Goal: Task Accomplishment & Management: Manage account settings

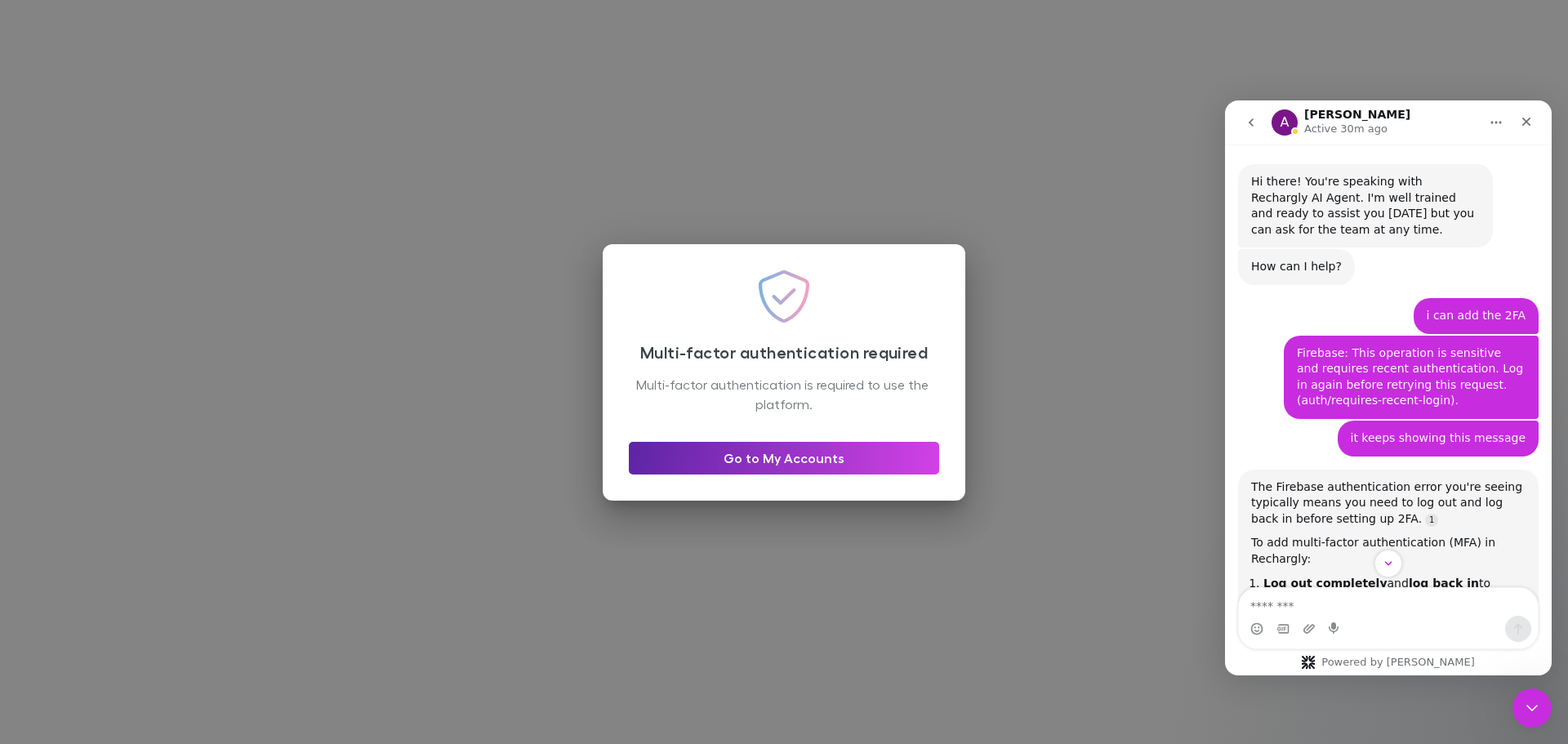
scroll to position [3, 0]
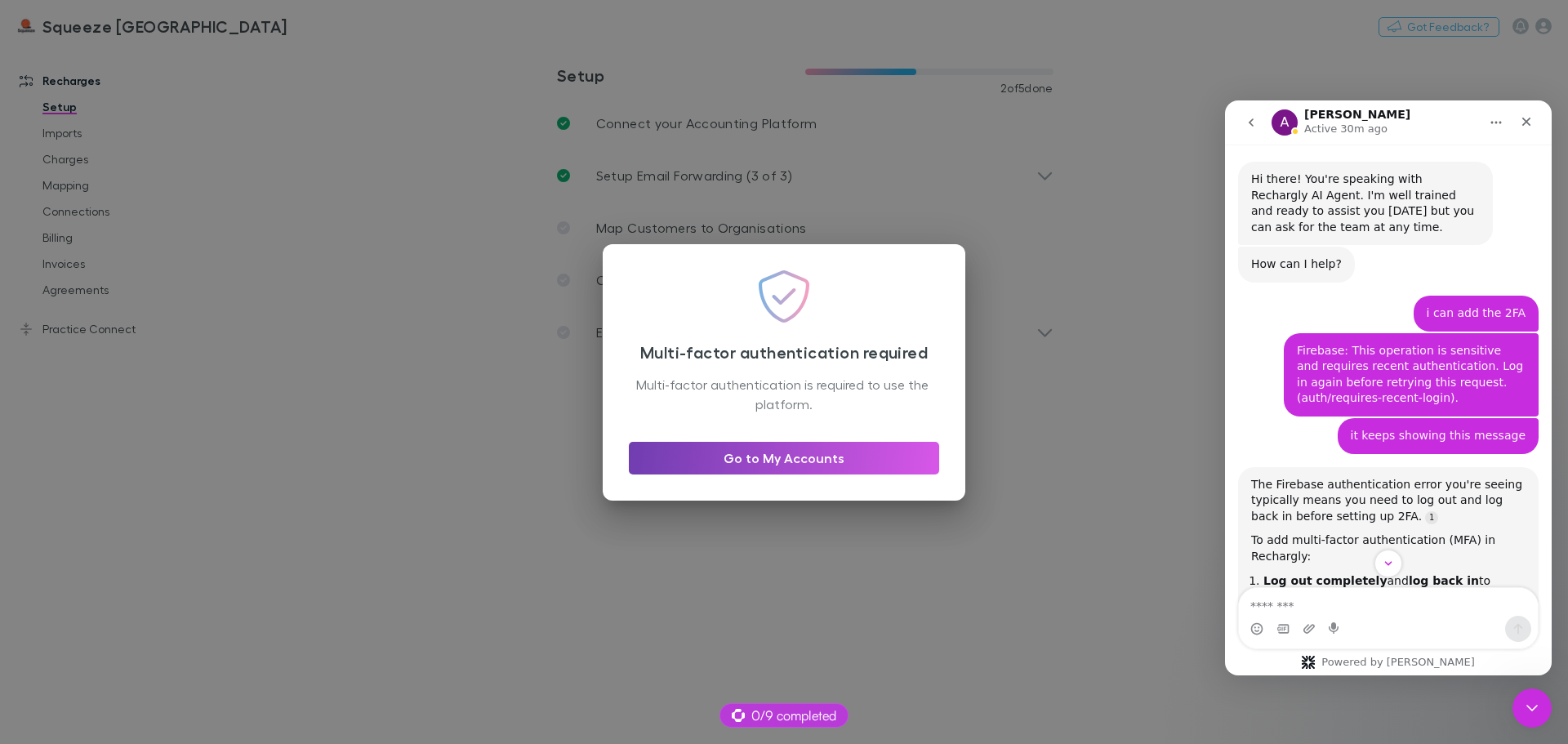
click at [871, 461] on link "Go to My Accounts" at bounding box center [784, 457] width 310 height 33
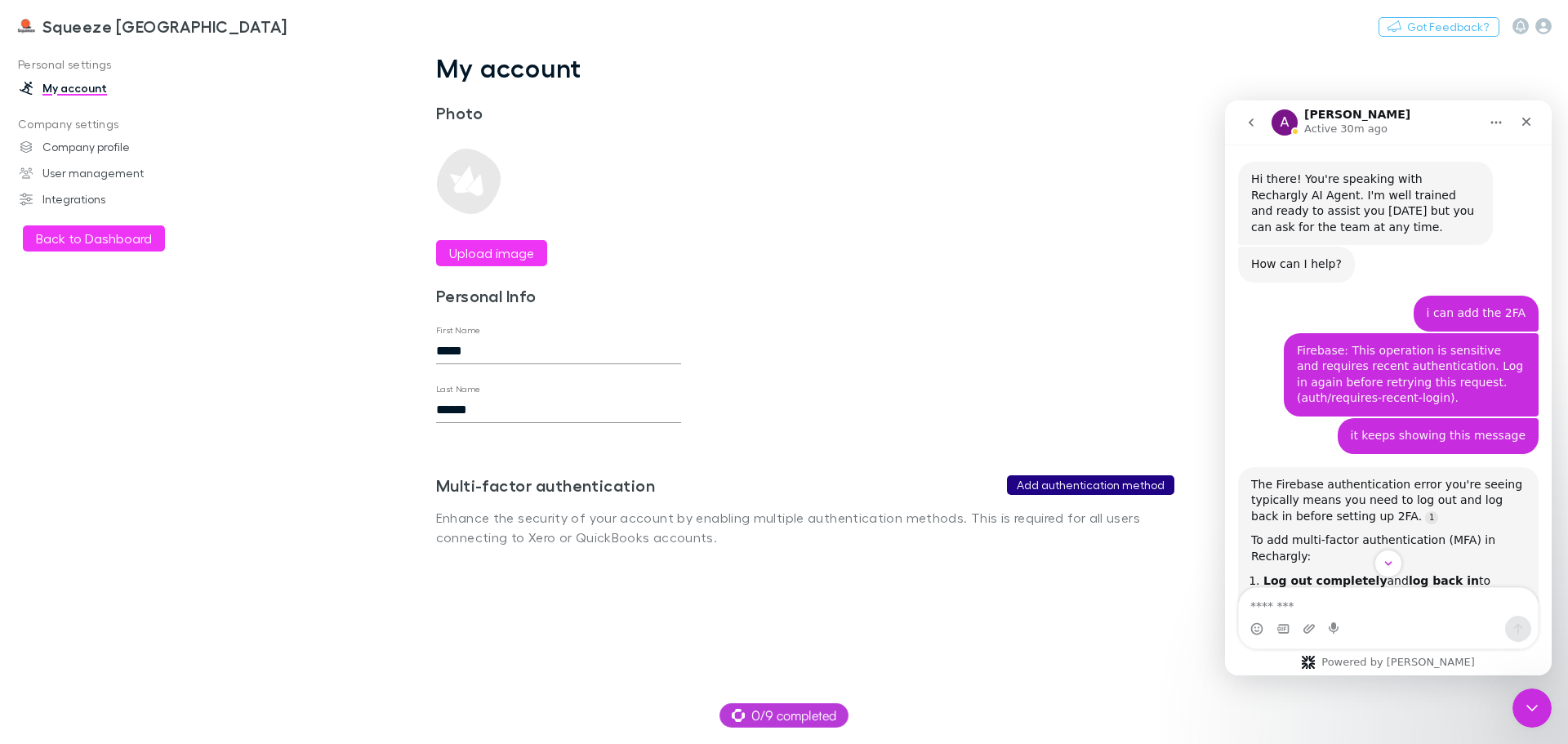
click at [1078, 488] on button "Add authentication method" at bounding box center [1090, 485] width 167 height 20
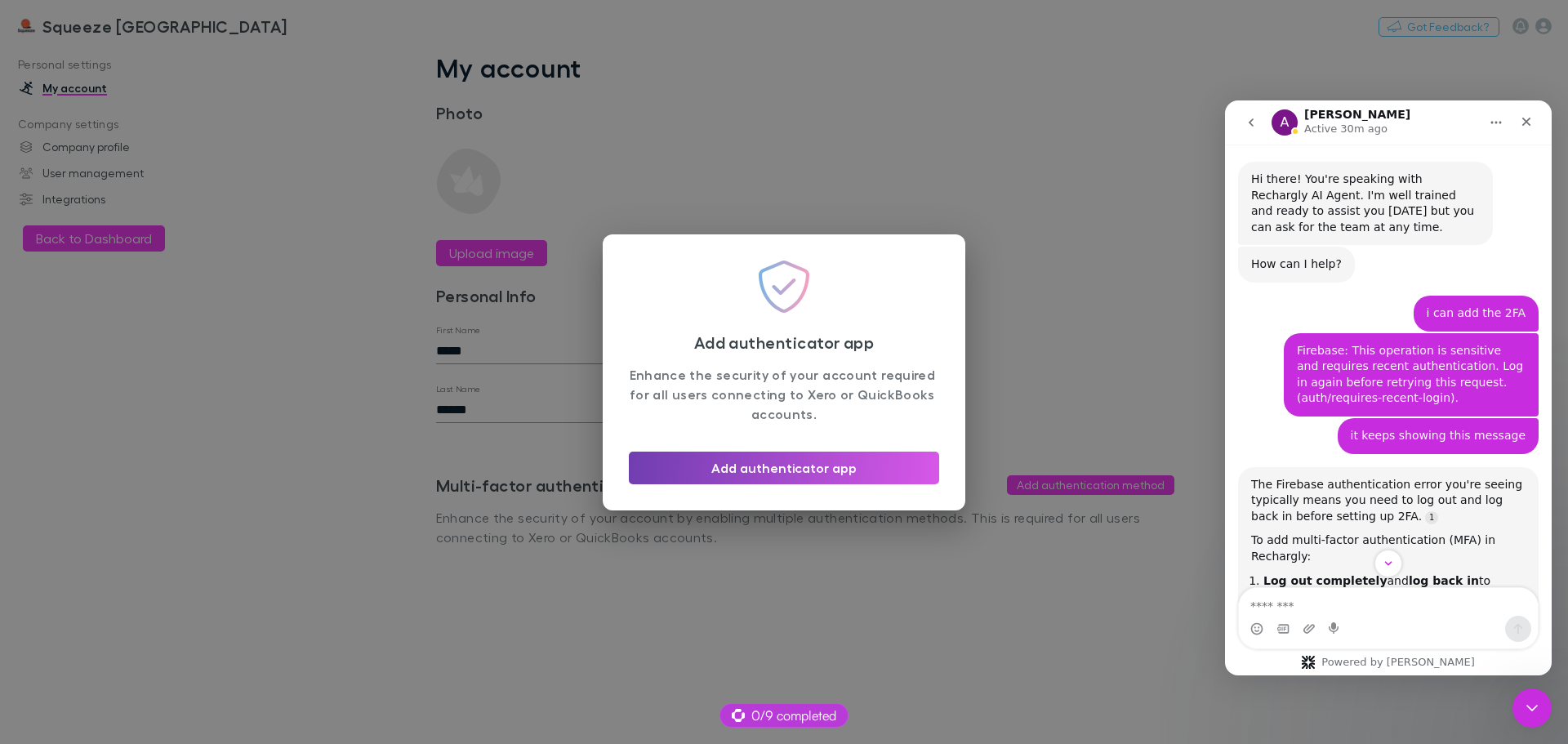
click at [830, 461] on button "Add authenticator app" at bounding box center [784, 467] width 310 height 33
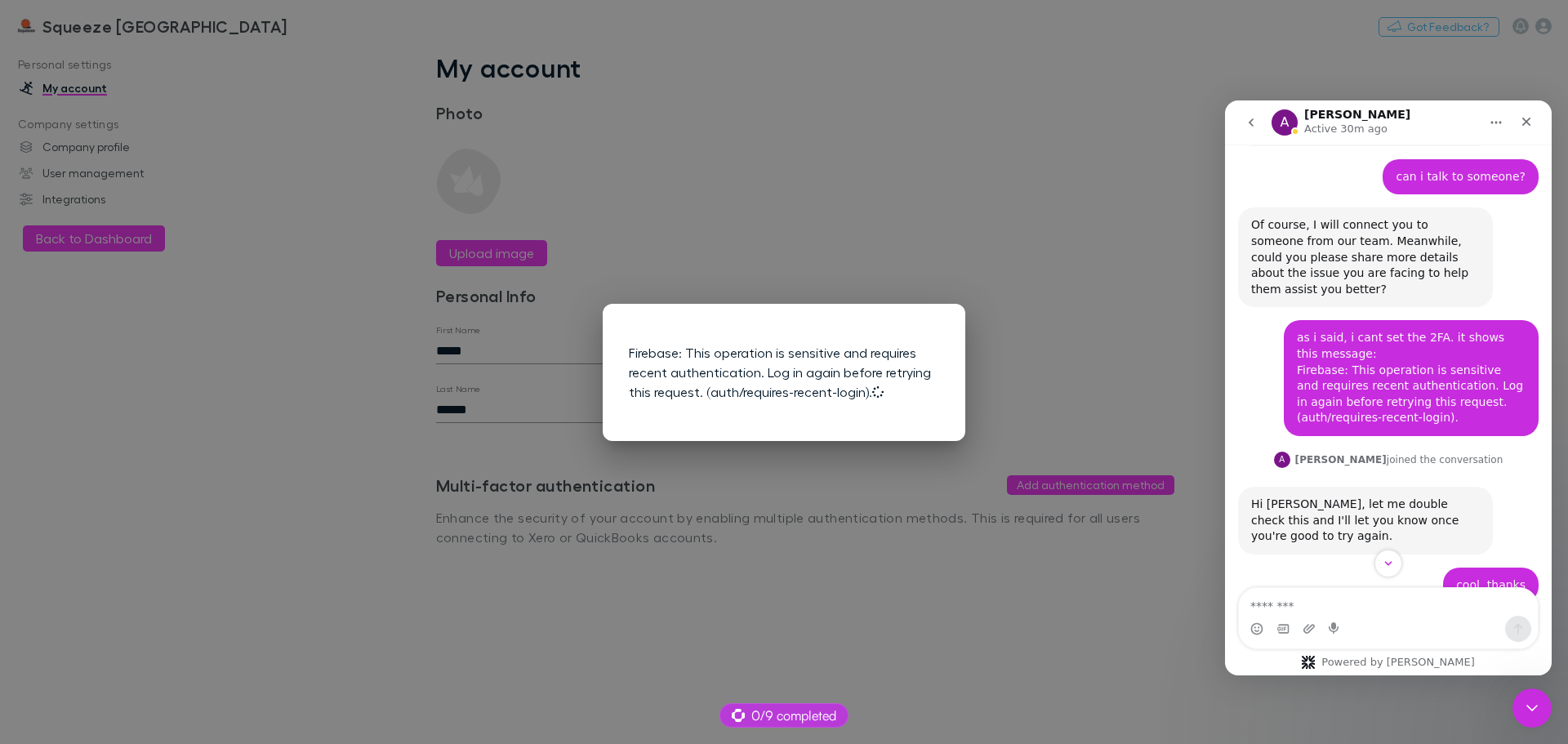
scroll to position [1144, 0]
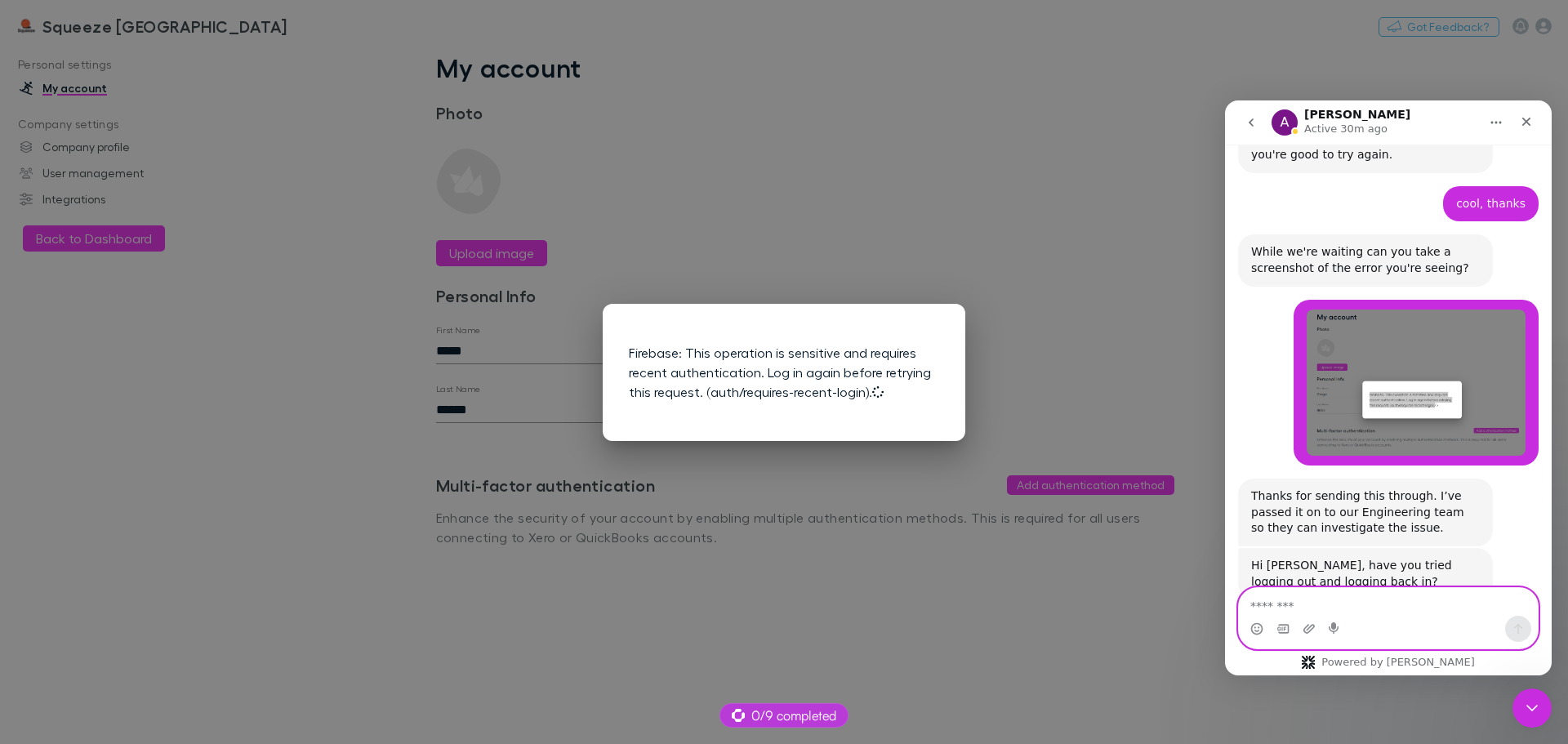
click at [1298, 597] on textarea "Message…" at bounding box center [1388, 601] width 299 height 28
type textarea "**********"
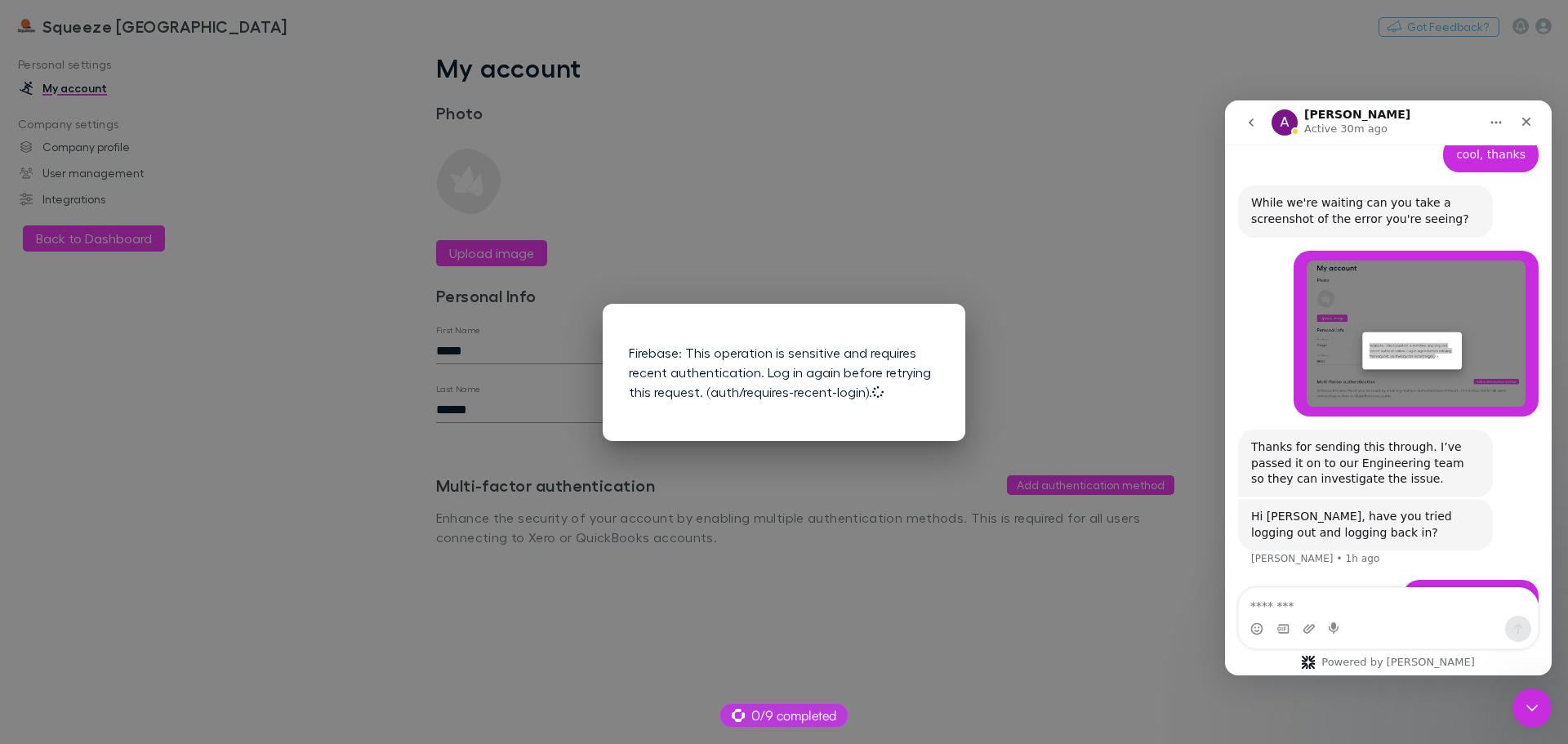
click at [1163, 230] on div "Firebase: This operation is sensitive and requires recent authentication. Log i…" at bounding box center [784, 372] width 1568 height 744
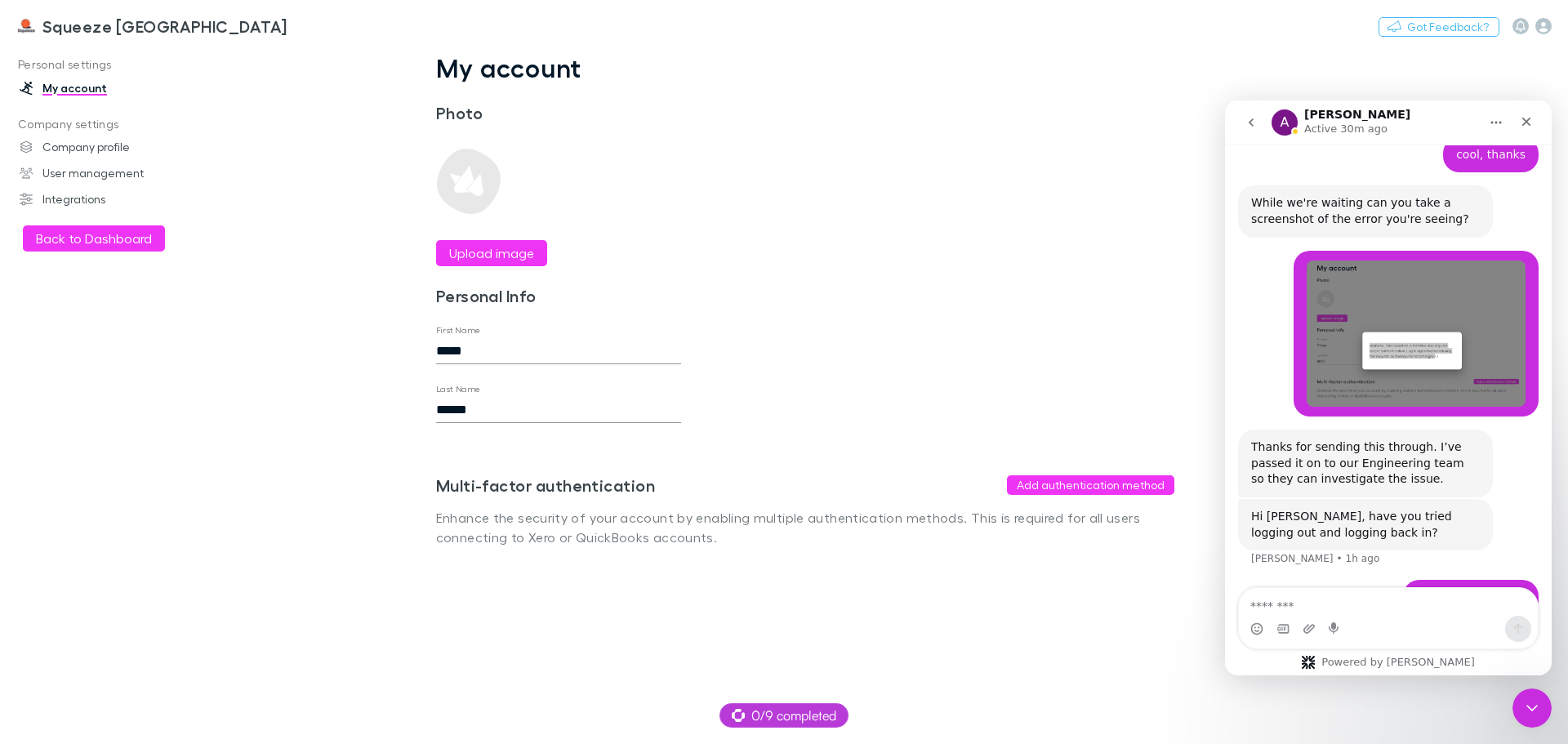
click at [1255, 121] on icon "go back" at bounding box center [1251, 122] width 13 height 13
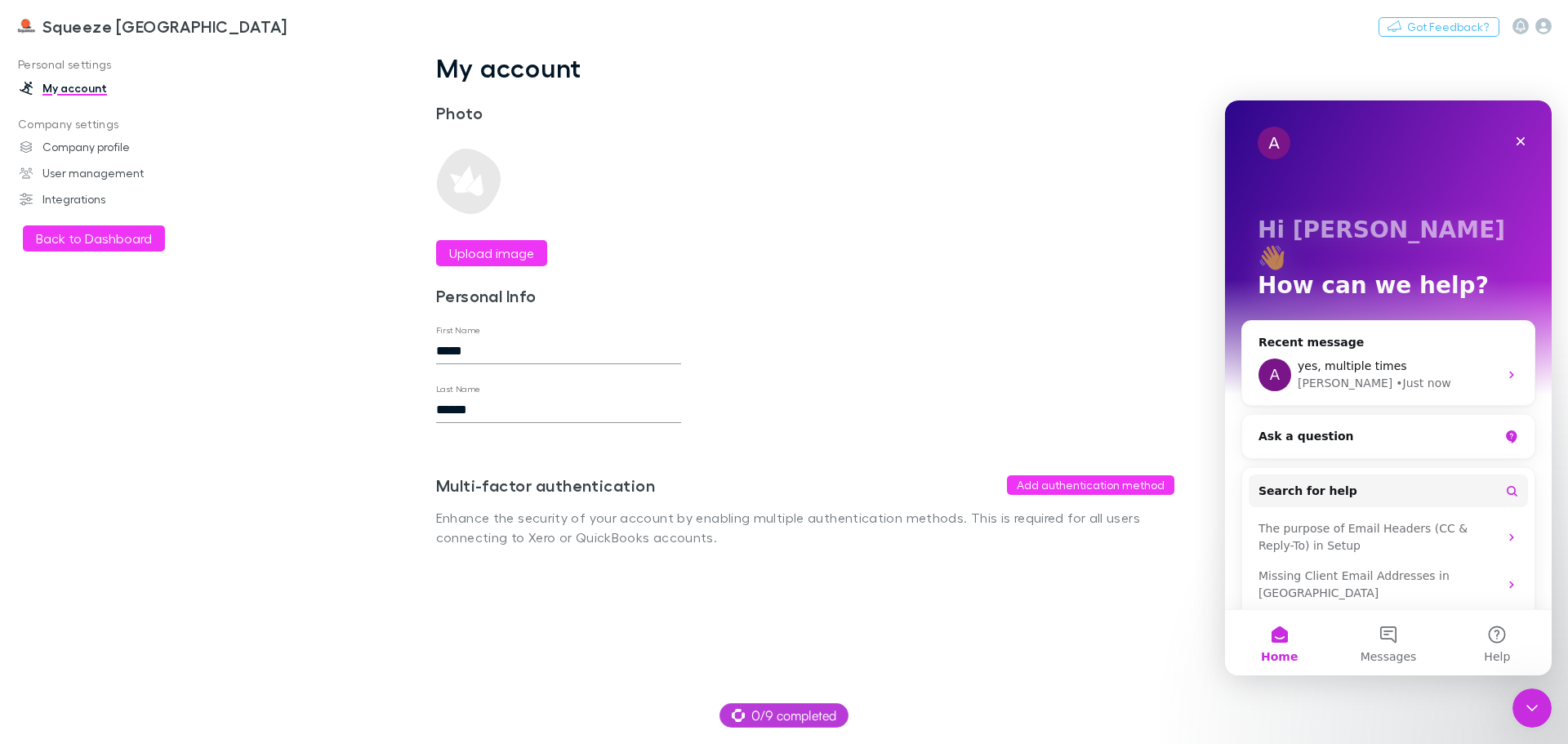
scroll to position [0, 0]
click at [1540, 22] on icon "button" at bounding box center [1543, 26] width 16 height 16
click at [1522, 143] on icon "Close" at bounding box center [1521, 142] width 9 height 9
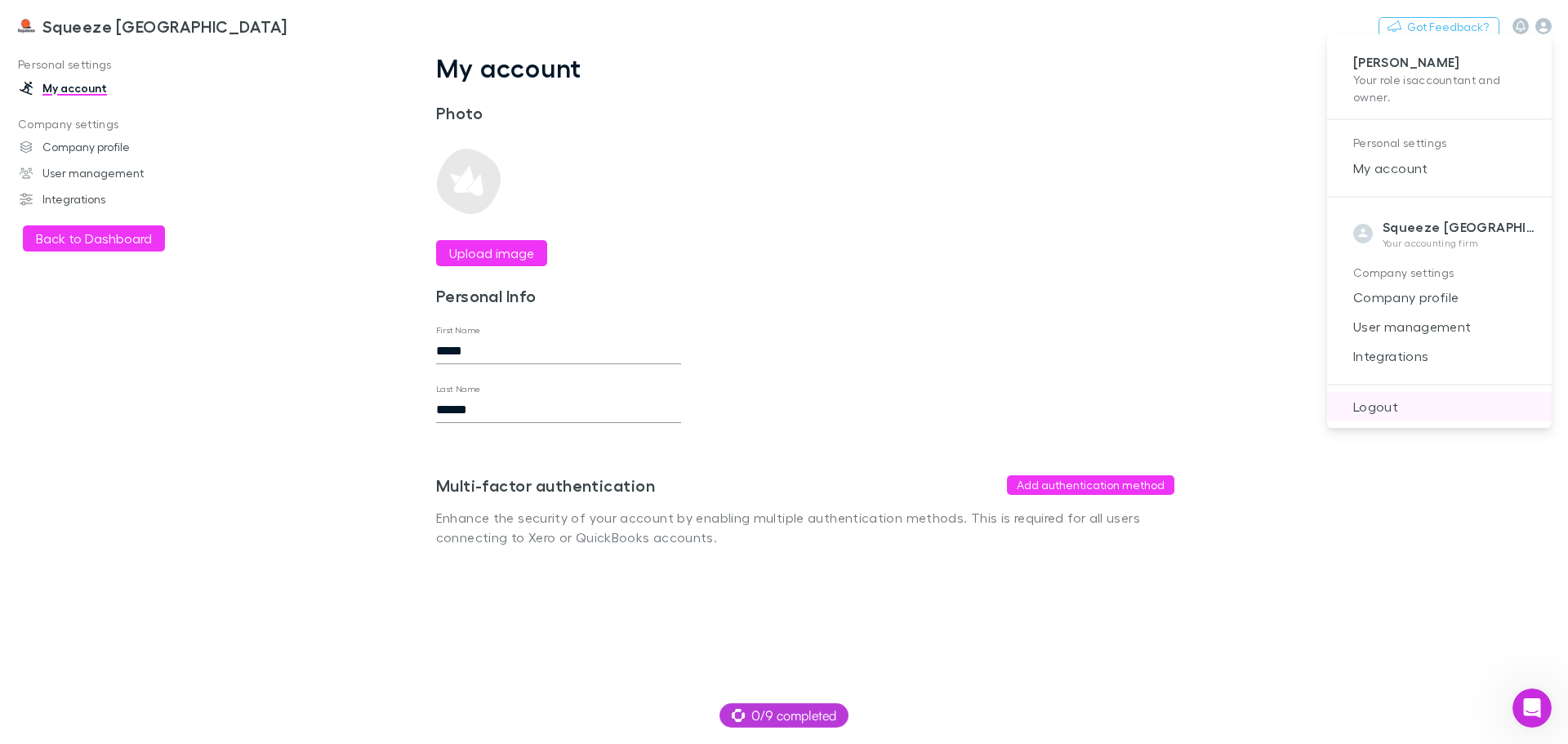
click at [1406, 414] on span "Logout" at bounding box center [1439, 406] width 198 height 20
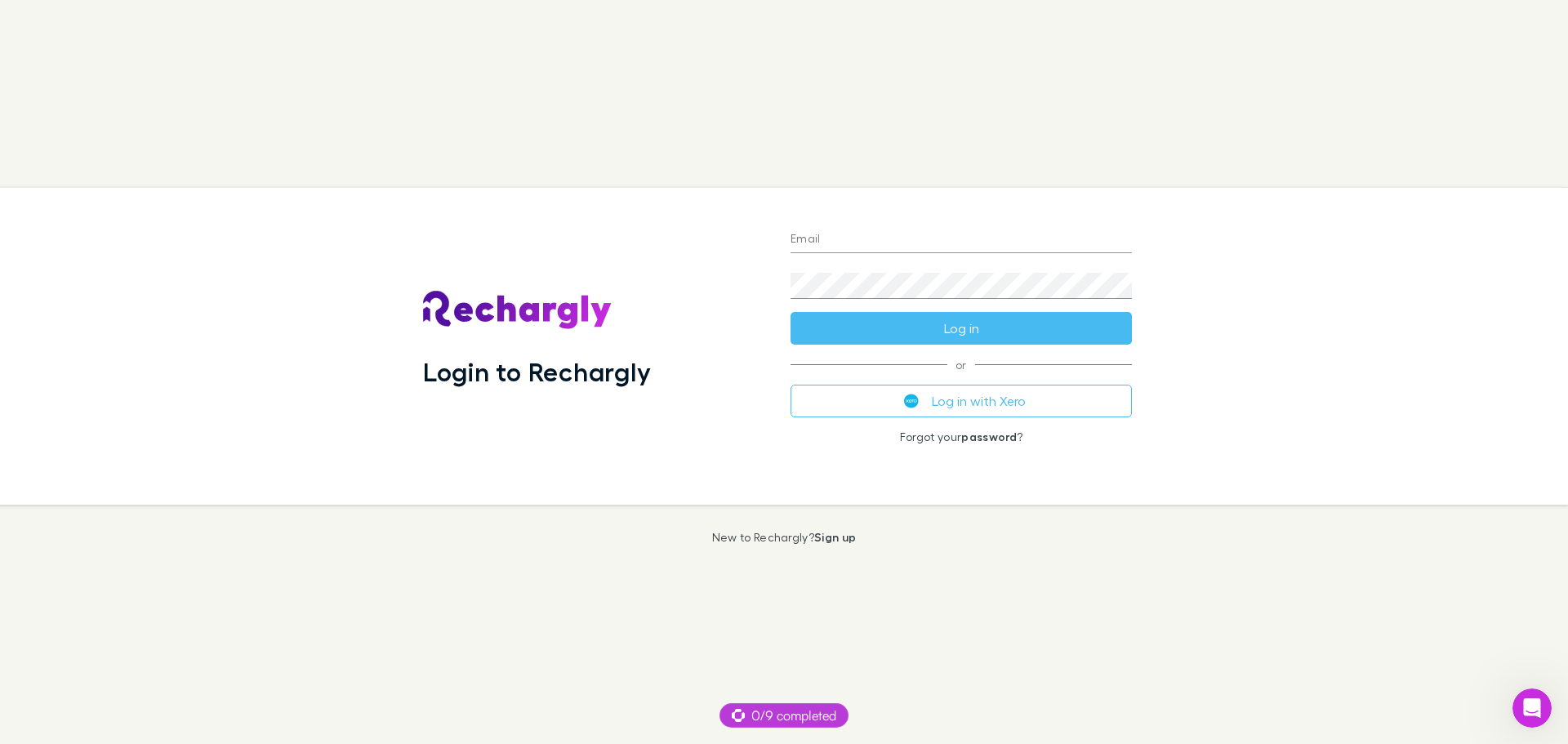
click at [996, 235] on input "Email" at bounding box center [961, 239] width 341 height 26
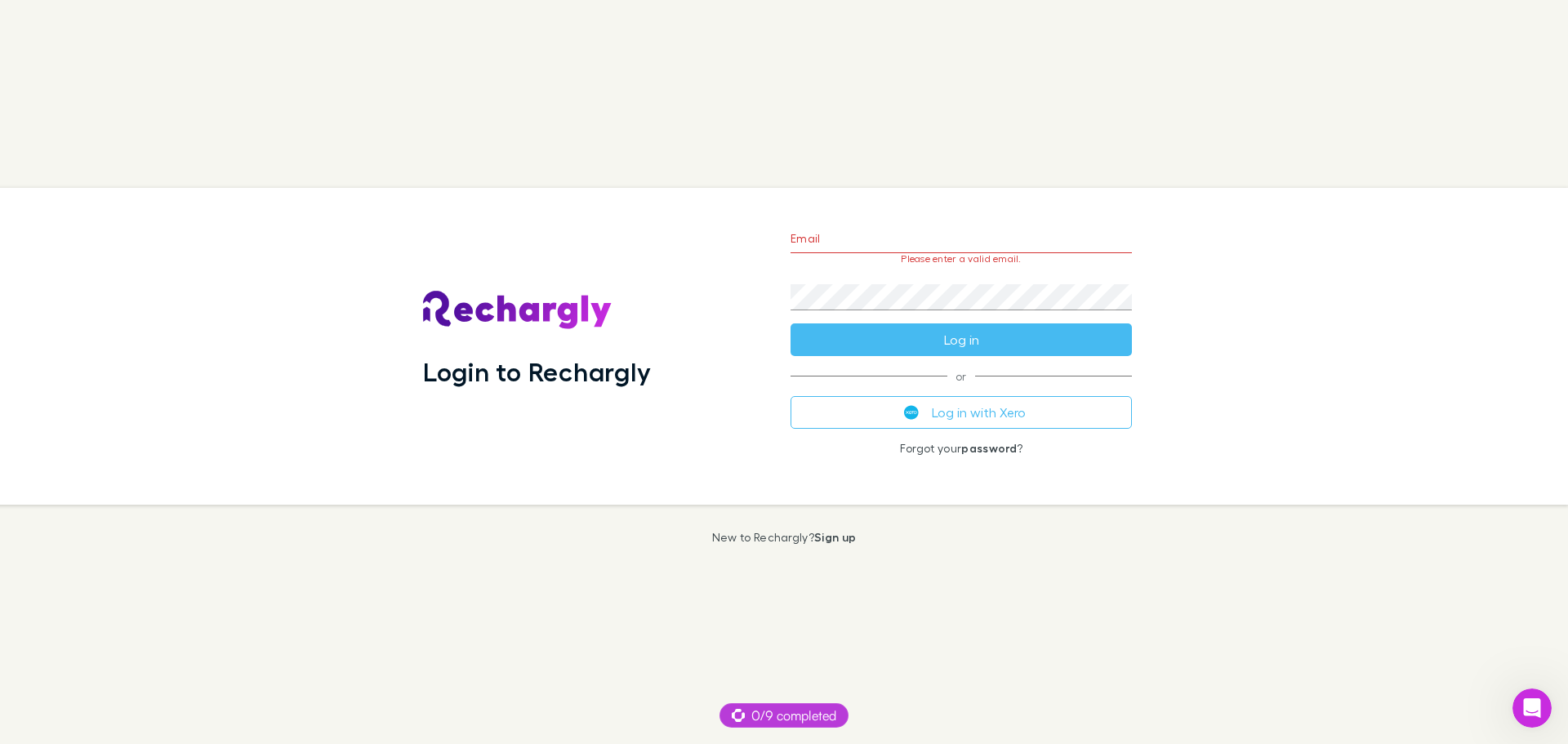
type input "**********"
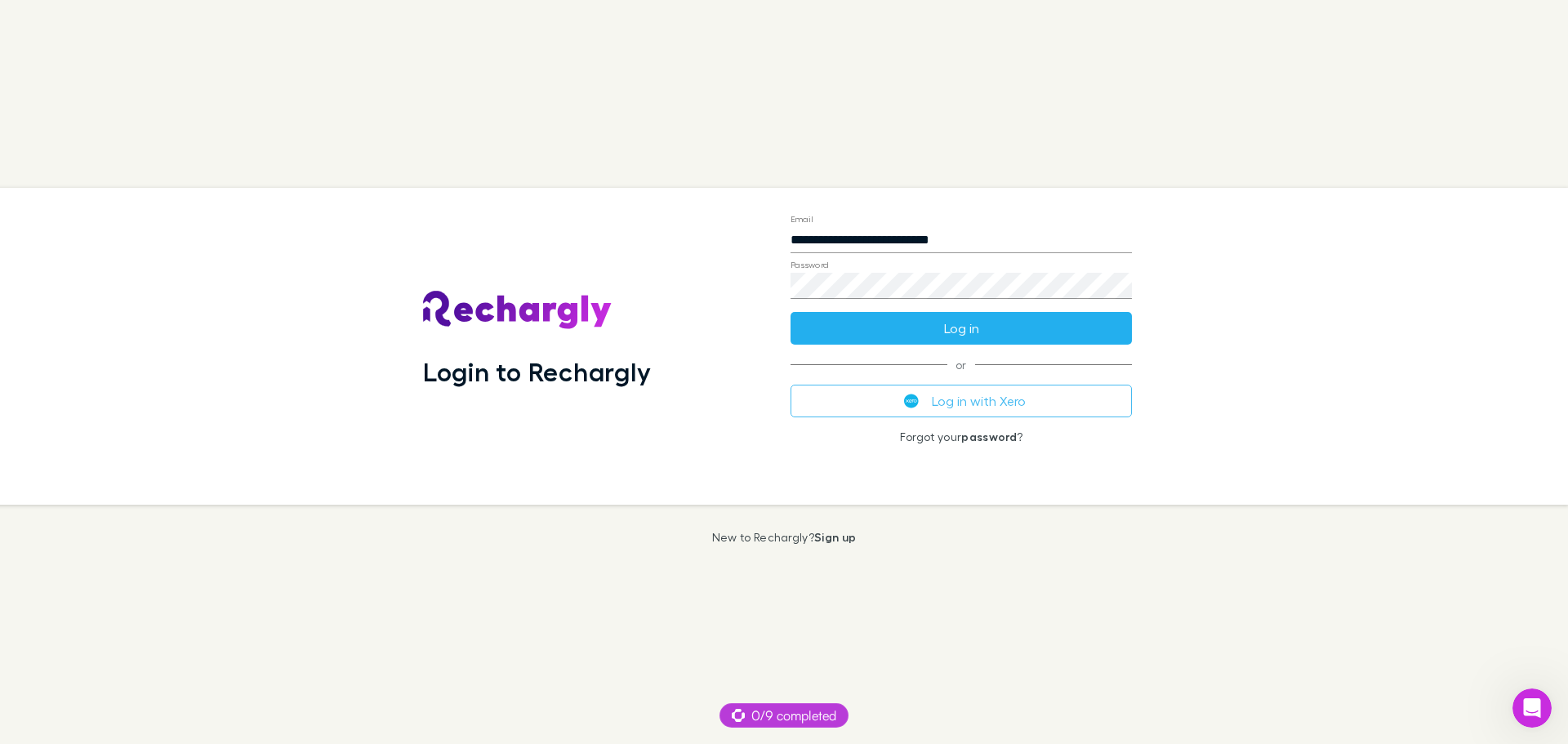
click at [969, 327] on button "Log in" at bounding box center [961, 328] width 341 height 33
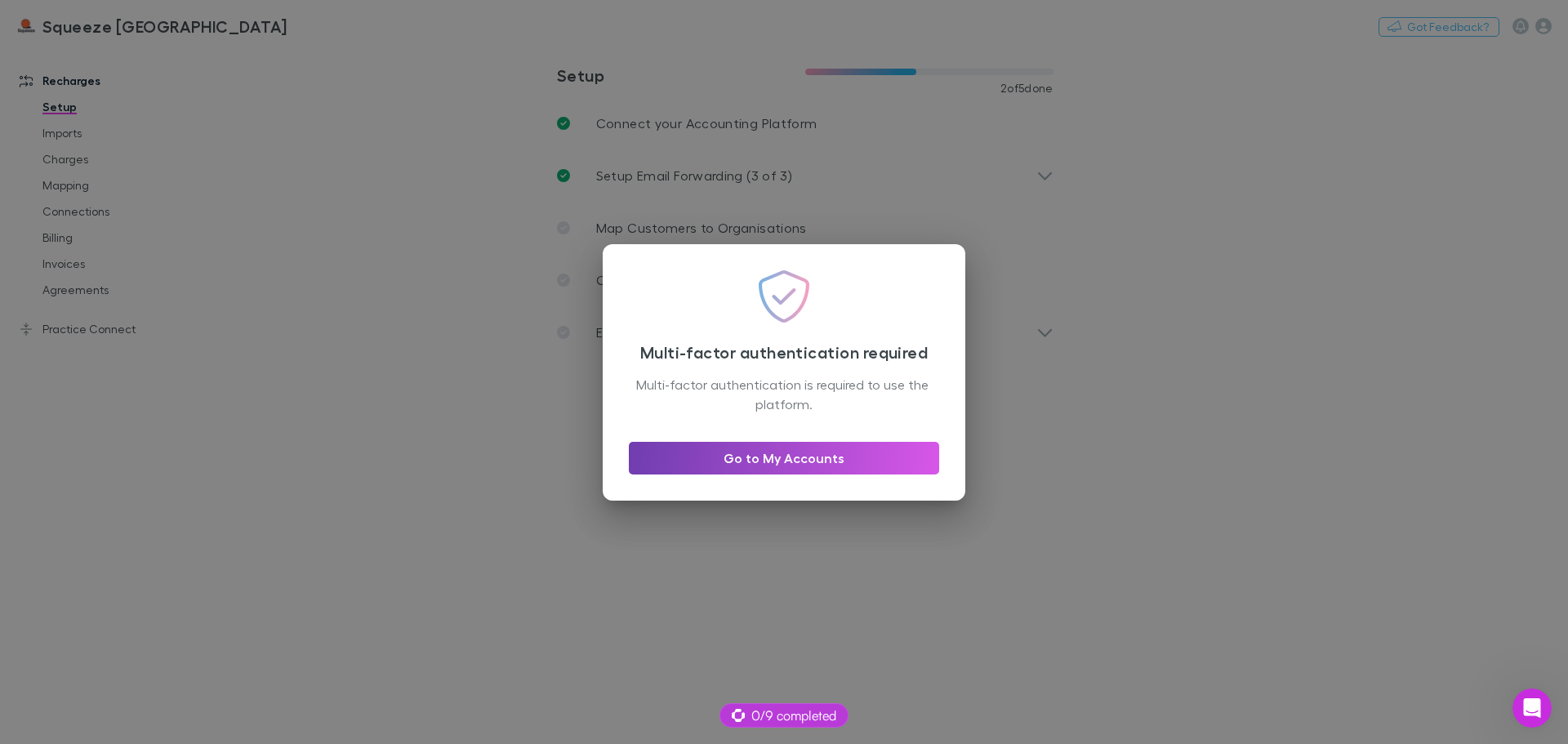
click at [752, 464] on link "Go to My Accounts" at bounding box center [784, 457] width 310 height 33
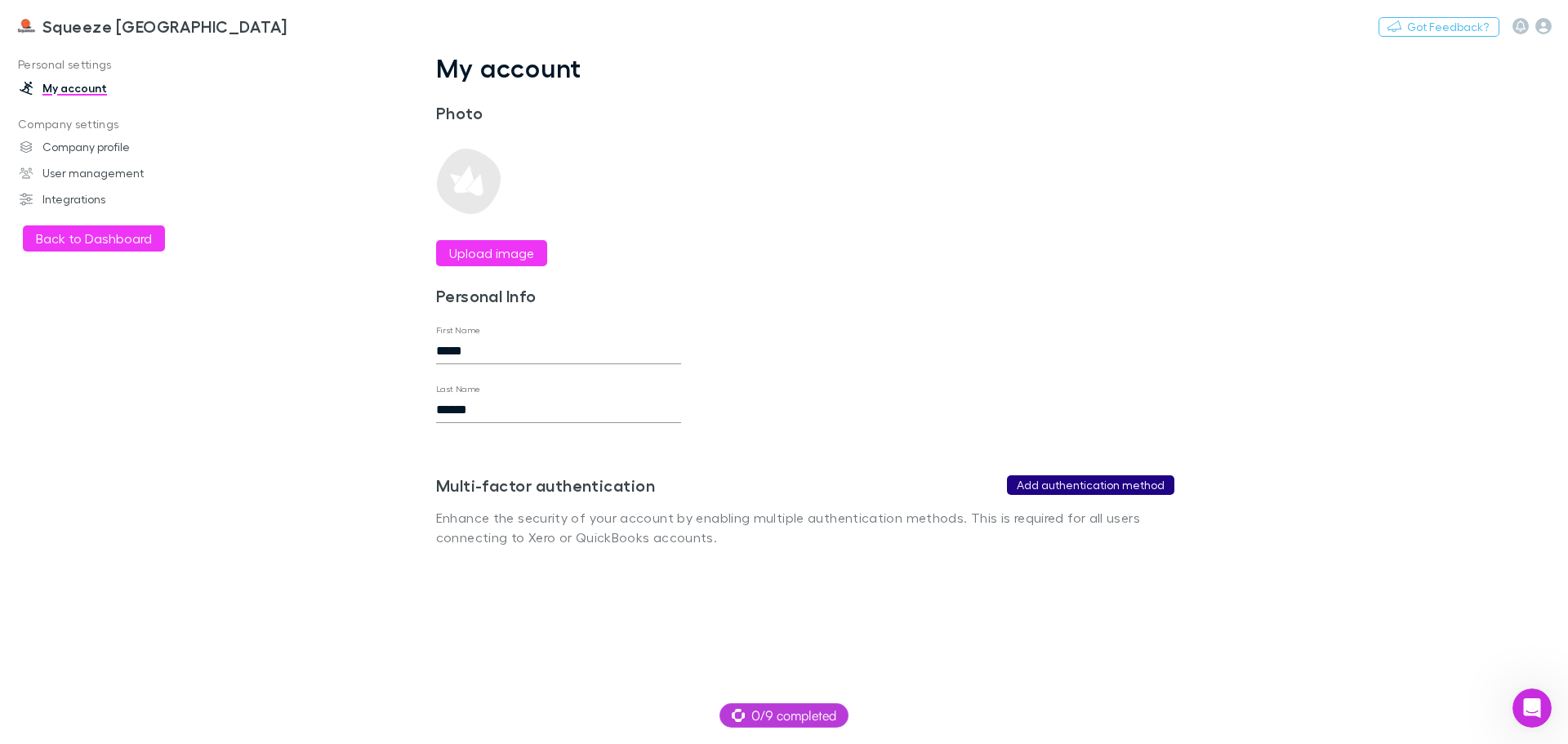
click at [1040, 480] on button "Add authentication method" at bounding box center [1090, 485] width 167 height 20
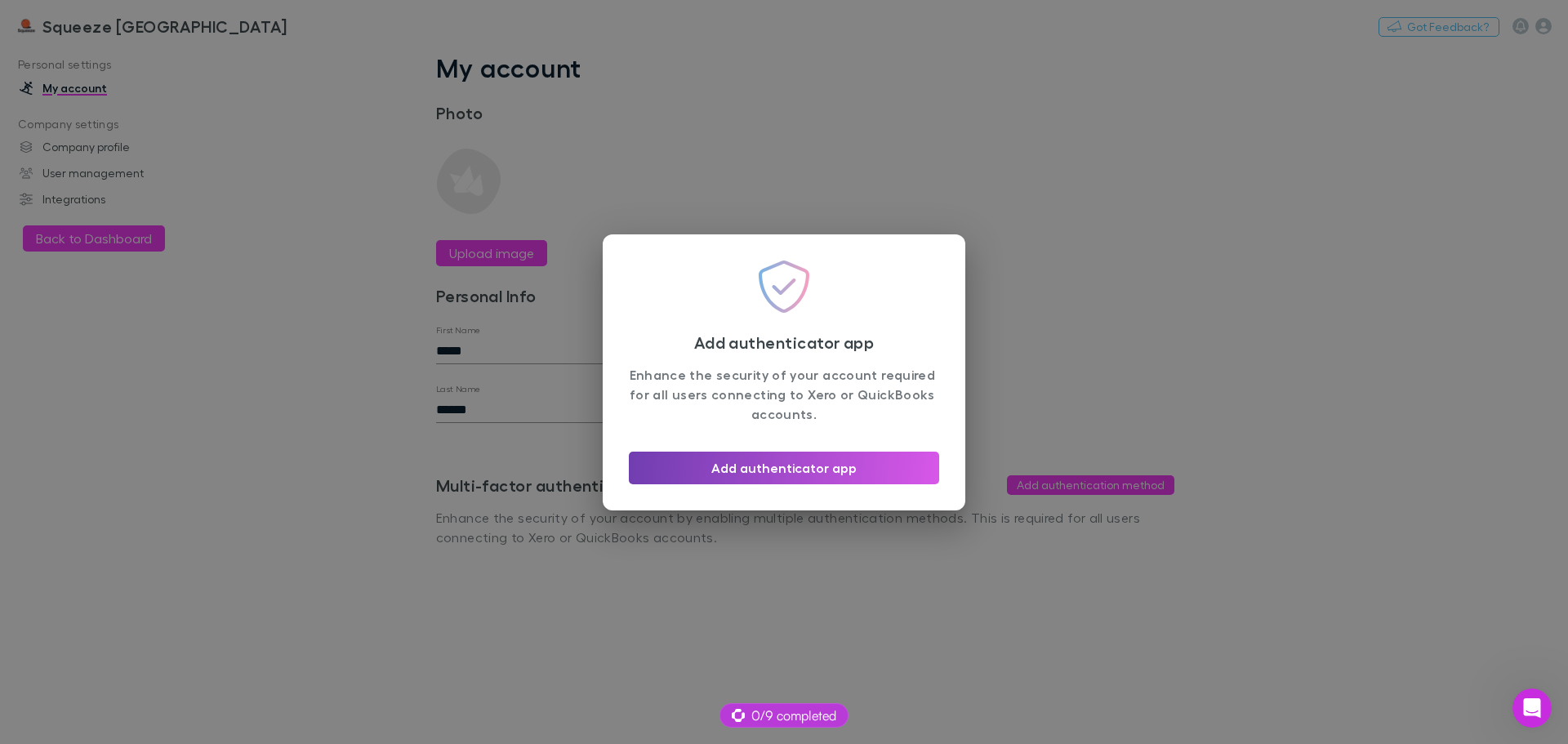
click at [808, 463] on button "Add authenticator app" at bounding box center [784, 467] width 310 height 33
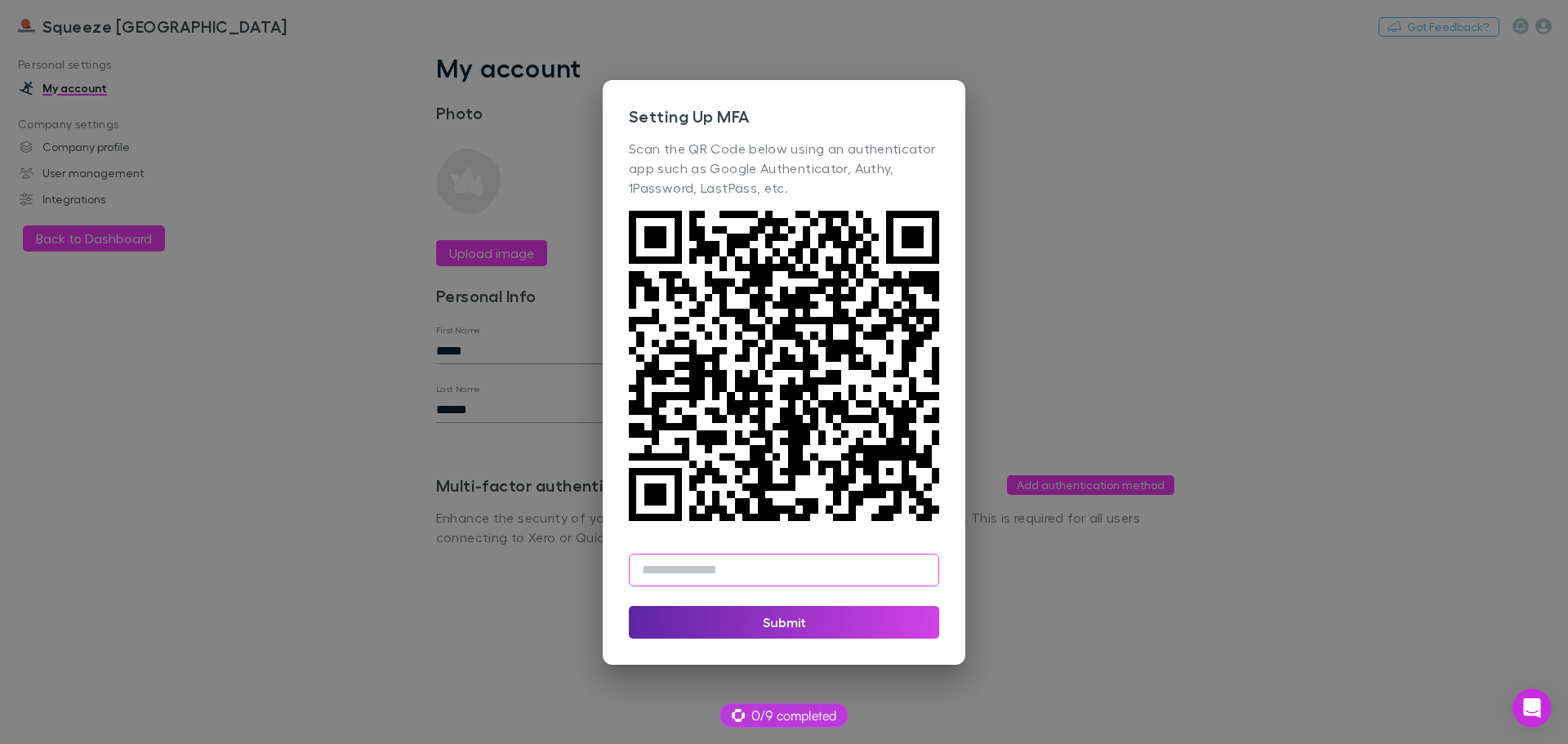
click at [709, 575] on input "text" at bounding box center [784, 570] width 310 height 33
type input "******"
click at [789, 623] on button "Submit" at bounding box center [784, 622] width 310 height 33
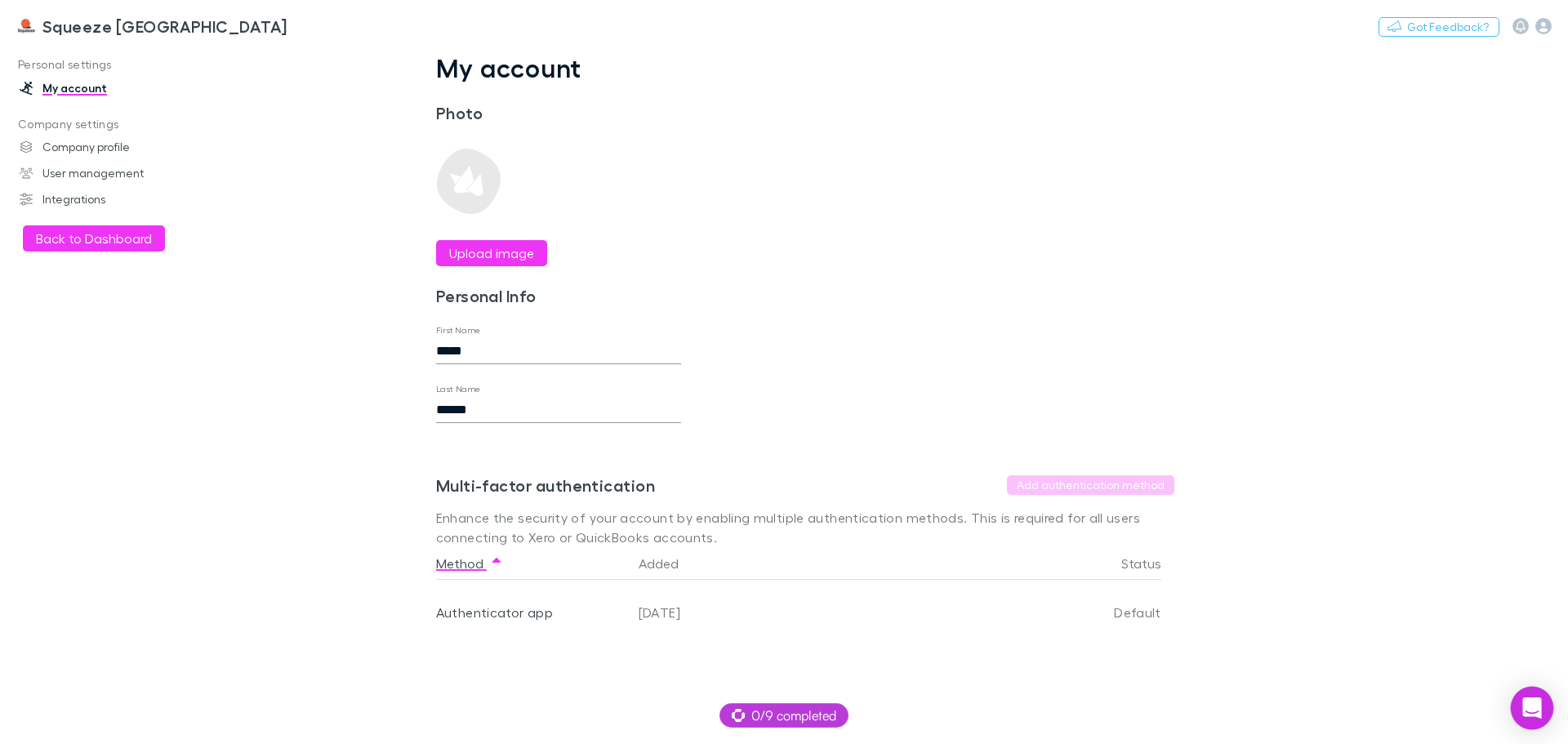
click at [1540, 719] on div "Open Intercom Messenger" at bounding box center [1532, 708] width 43 height 43
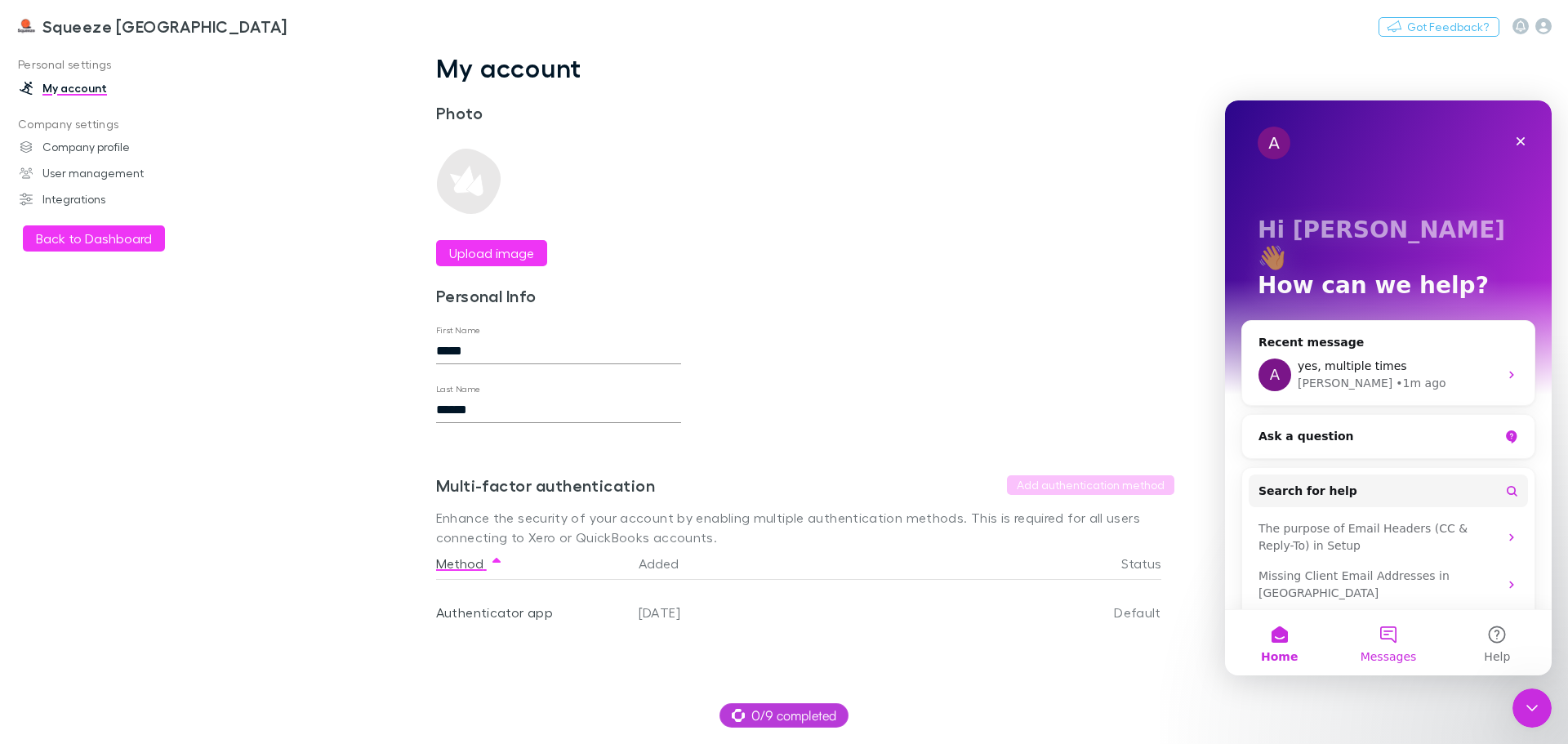
click at [1395, 633] on button "Messages" at bounding box center [1388, 642] width 109 height 65
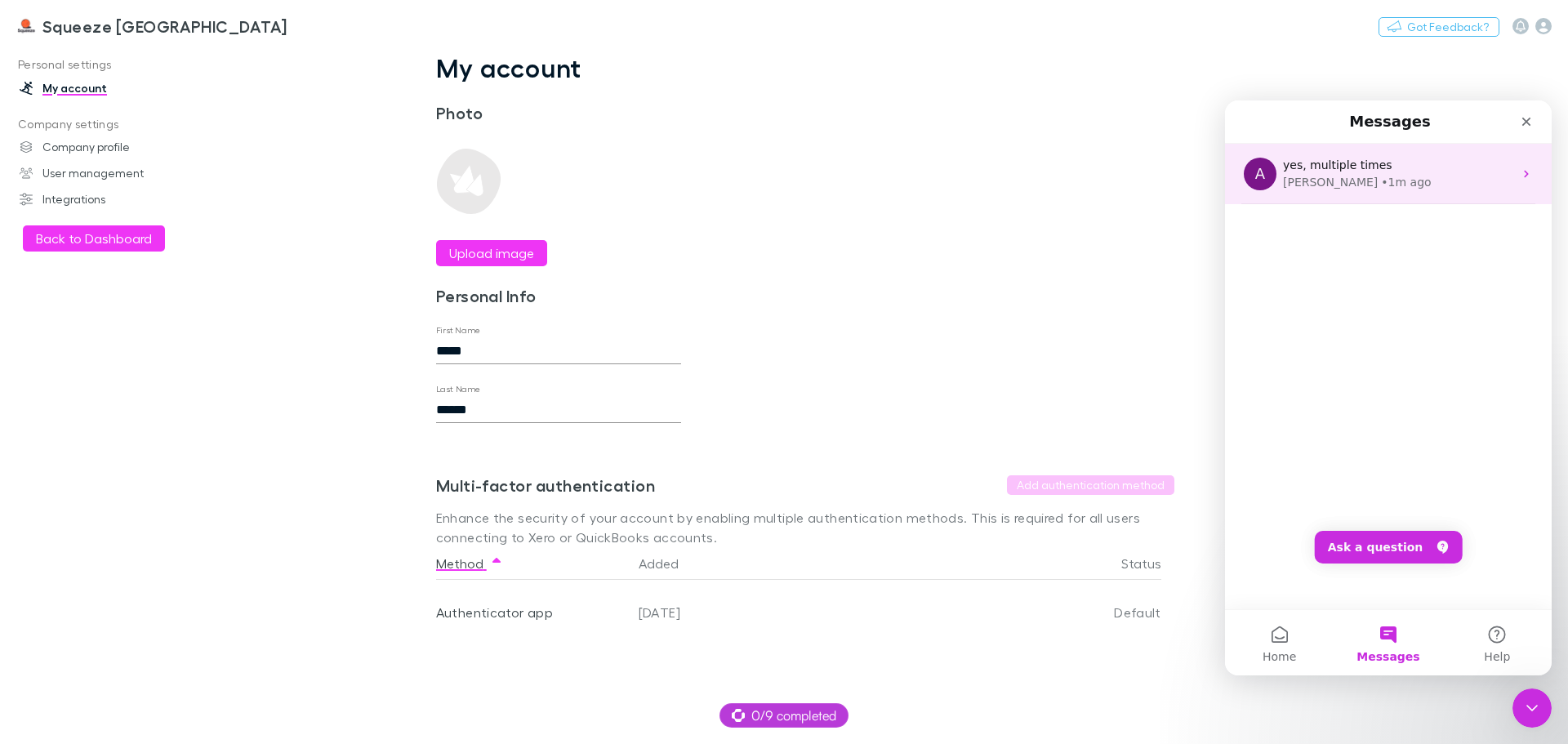
click at [1359, 166] on span "yes, multiple times" at bounding box center [1337, 164] width 109 height 13
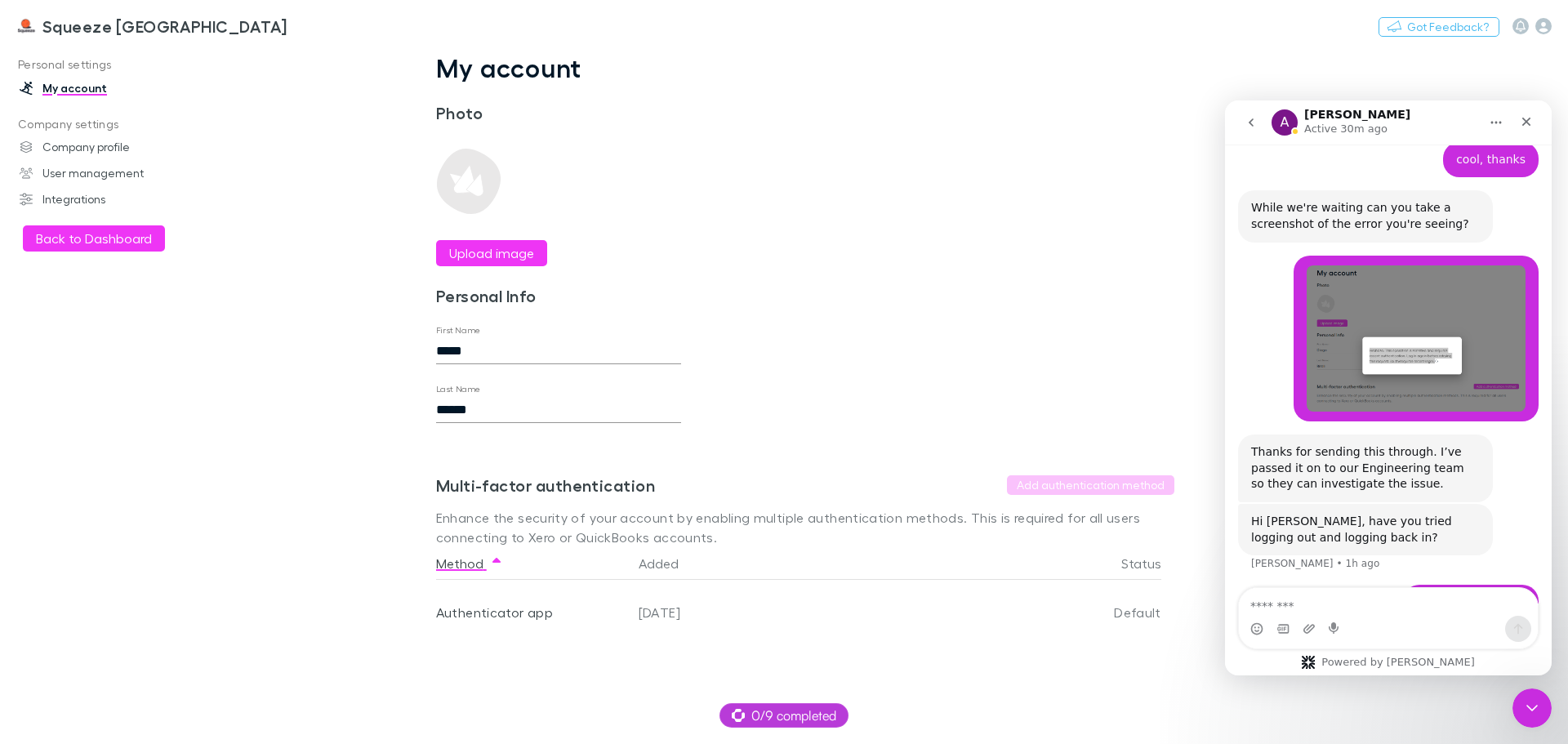
scroll to position [1193, 0]
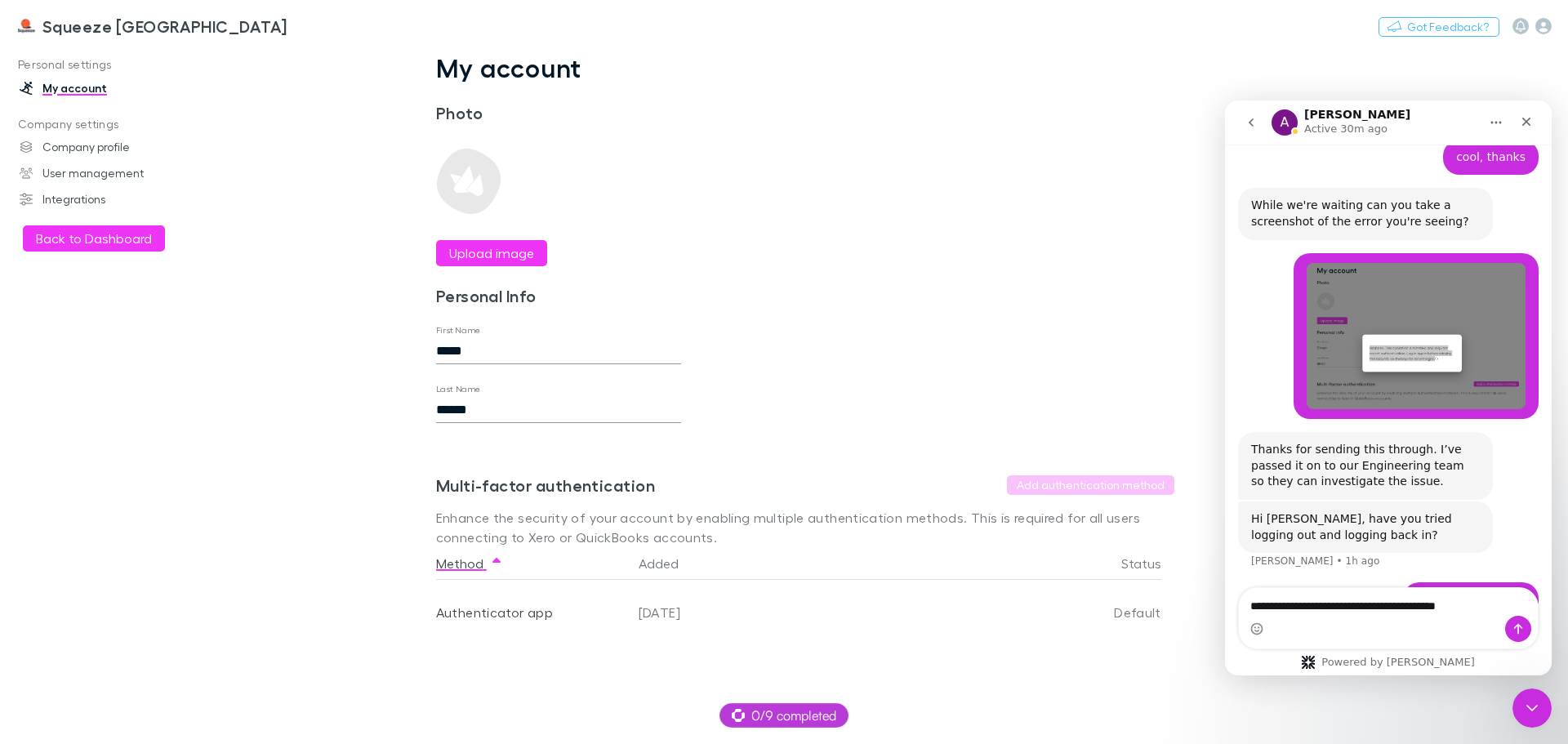
type textarea "**********"
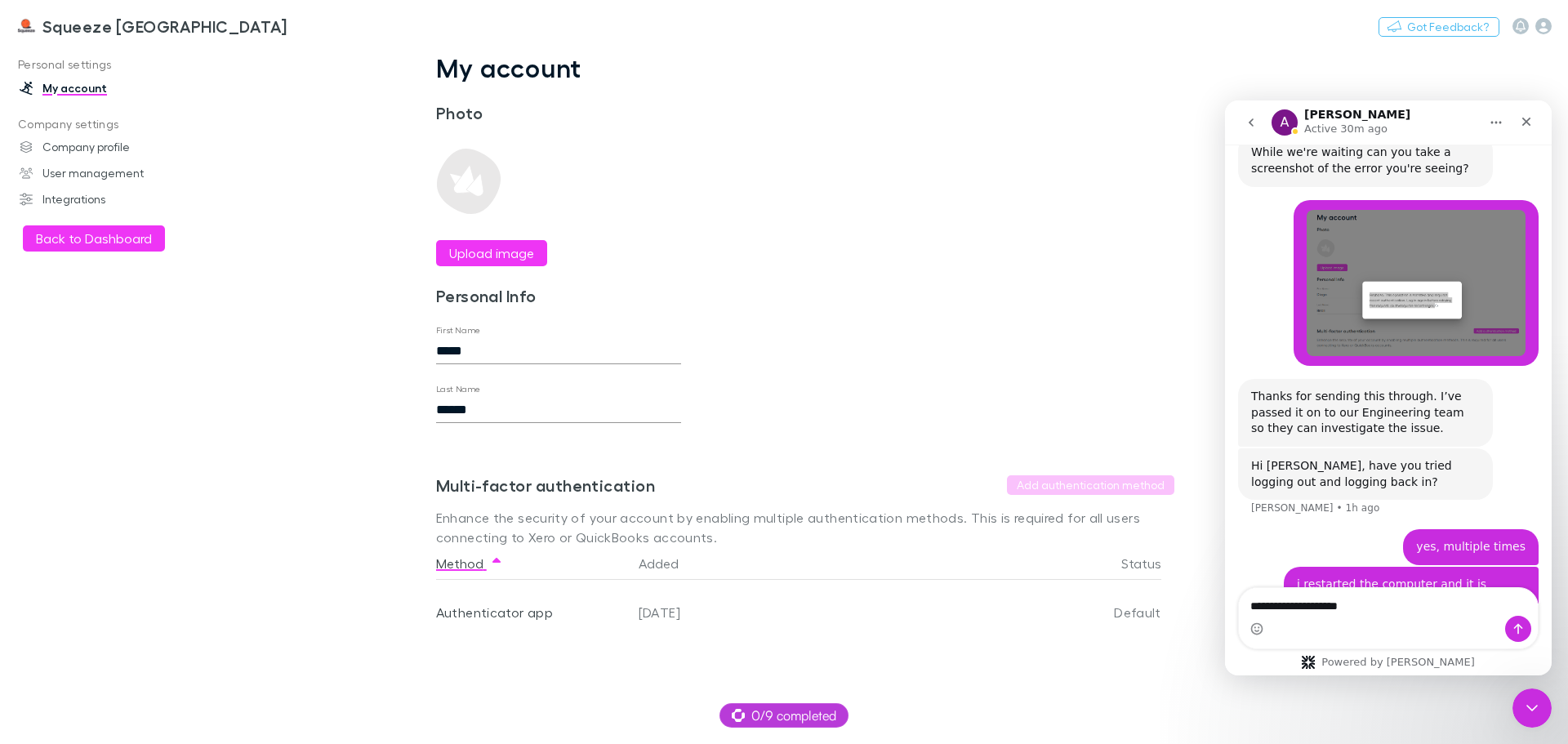
type textarea "**********"
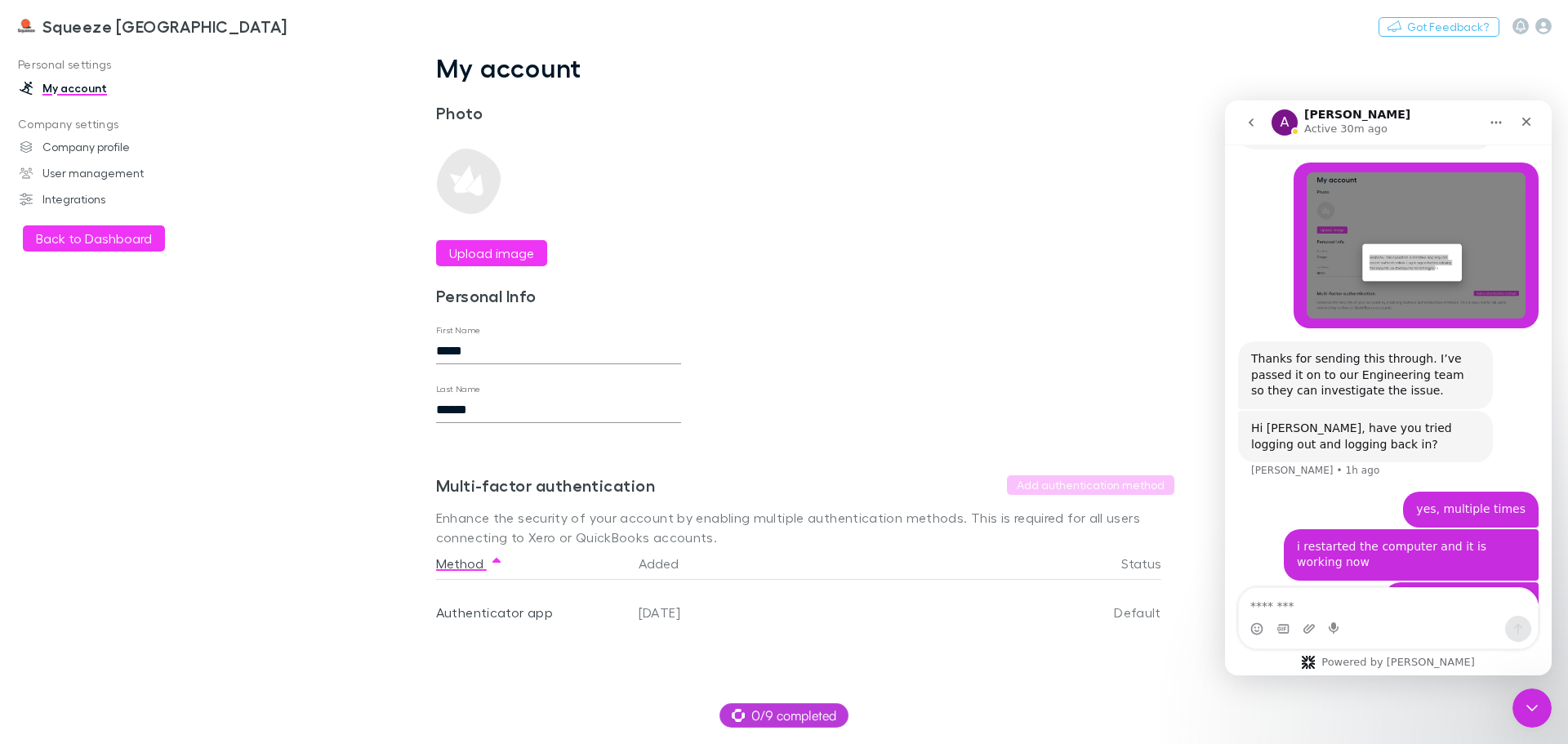
click at [1119, 366] on div "My account Photo Upload image Personal Info First Name ***** Last Name ****** S…" at bounding box center [805, 361] width 817 height 619
click at [1526, 121] on icon "Close" at bounding box center [1527, 122] width 9 height 9
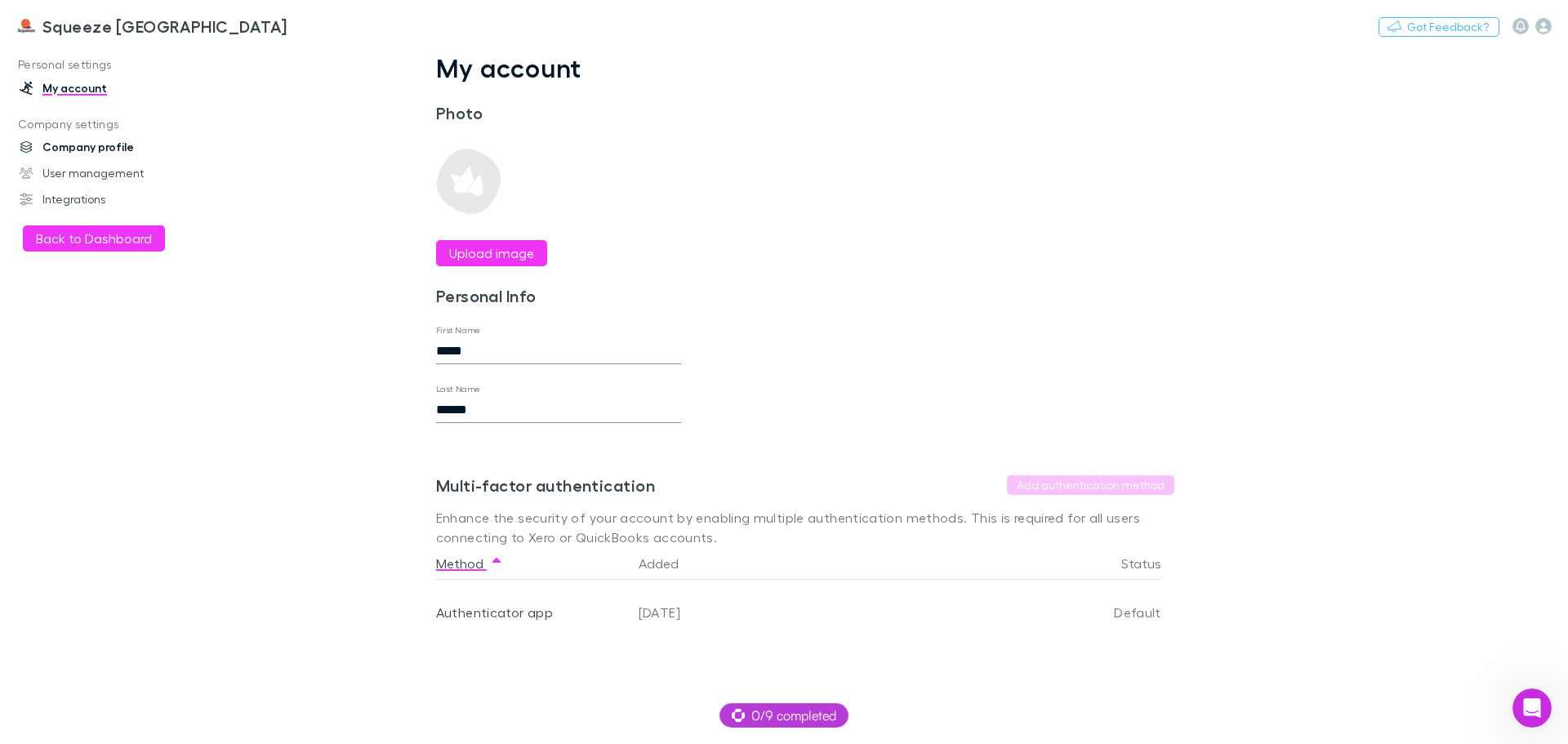
click at [103, 153] on link "Company profile" at bounding box center [112, 146] width 217 height 26
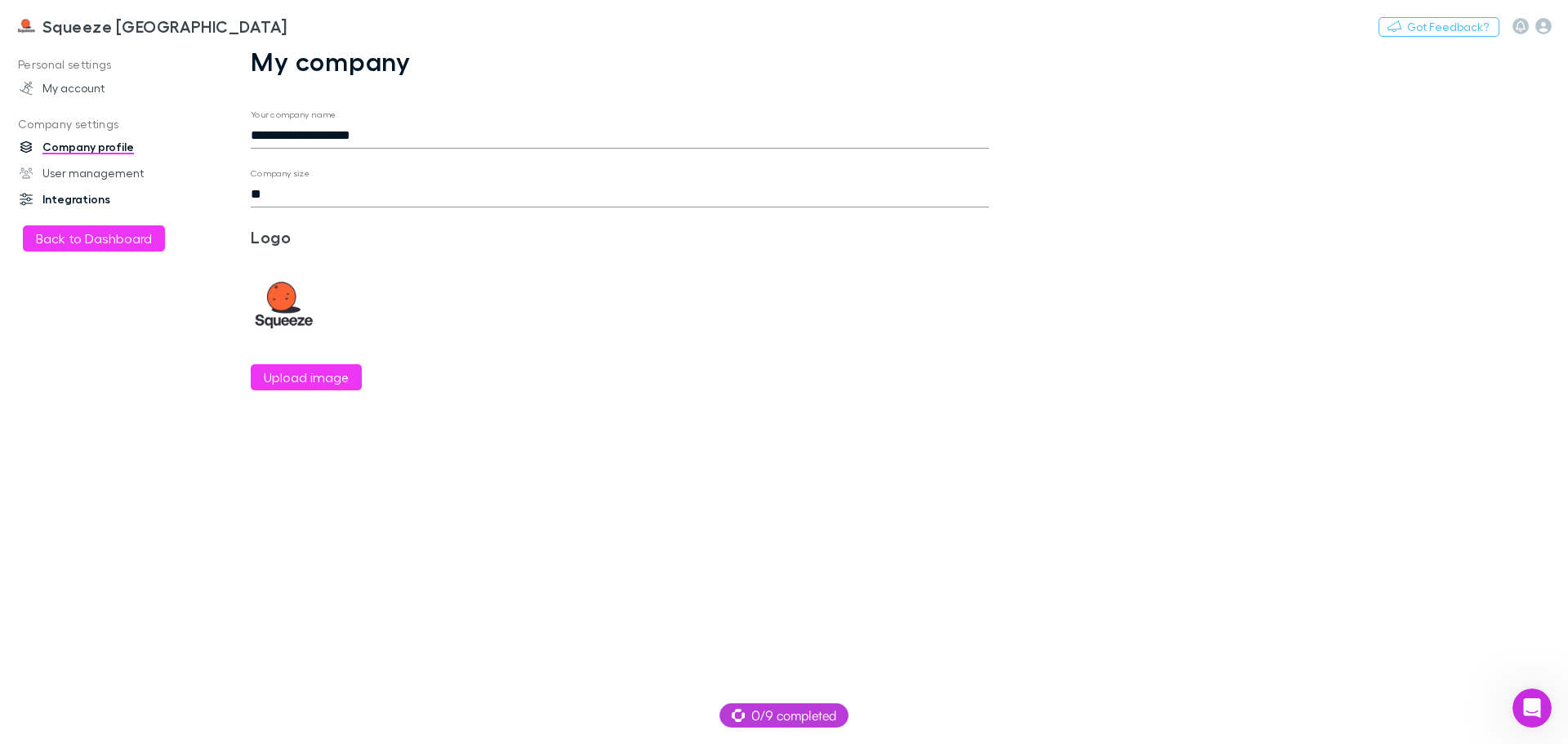
click at [78, 197] on link "Integrations" at bounding box center [112, 198] width 217 height 26
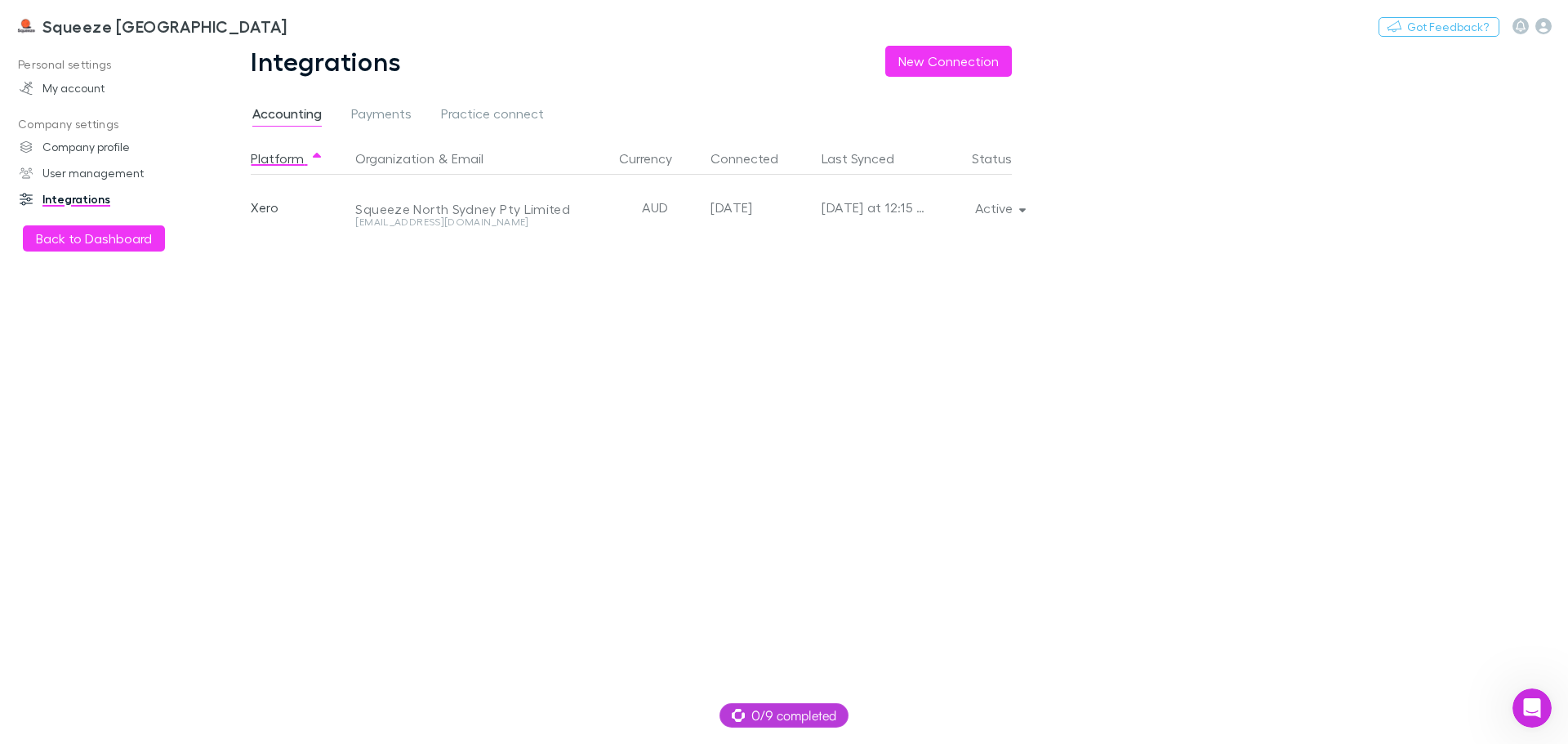
click at [450, 202] on div "Squeeze North Sydney Pty Limited" at bounding box center [473, 209] width 234 height 16
click at [264, 205] on div "Xero" at bounding box center [300, 207] width 98 height 65
click at [100, 84] on link "My account" at bounding box center [112, 88] width 217 height 26
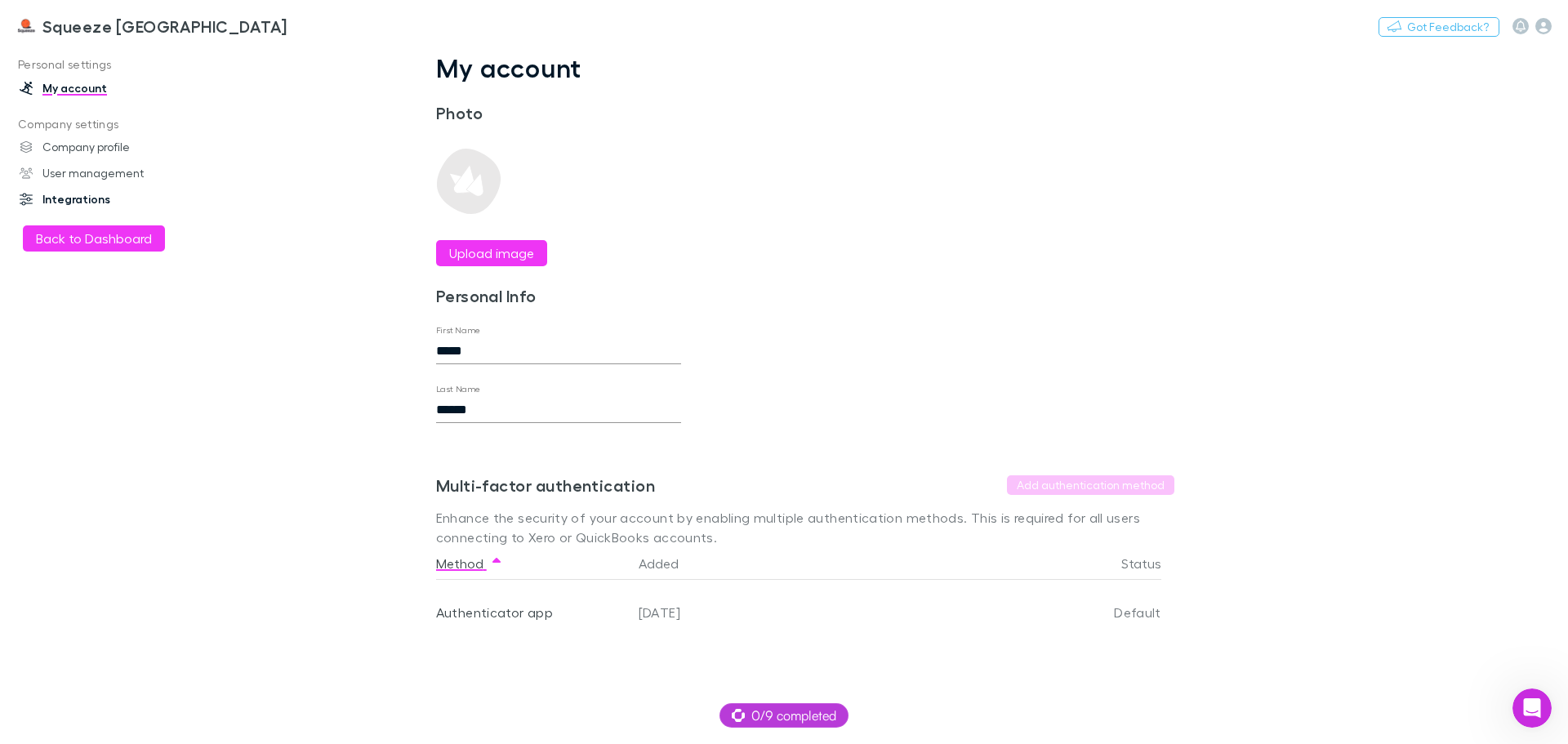
click at [82, 196] on link "Integrations" at bounding box center [112, 198] width 217 height 26
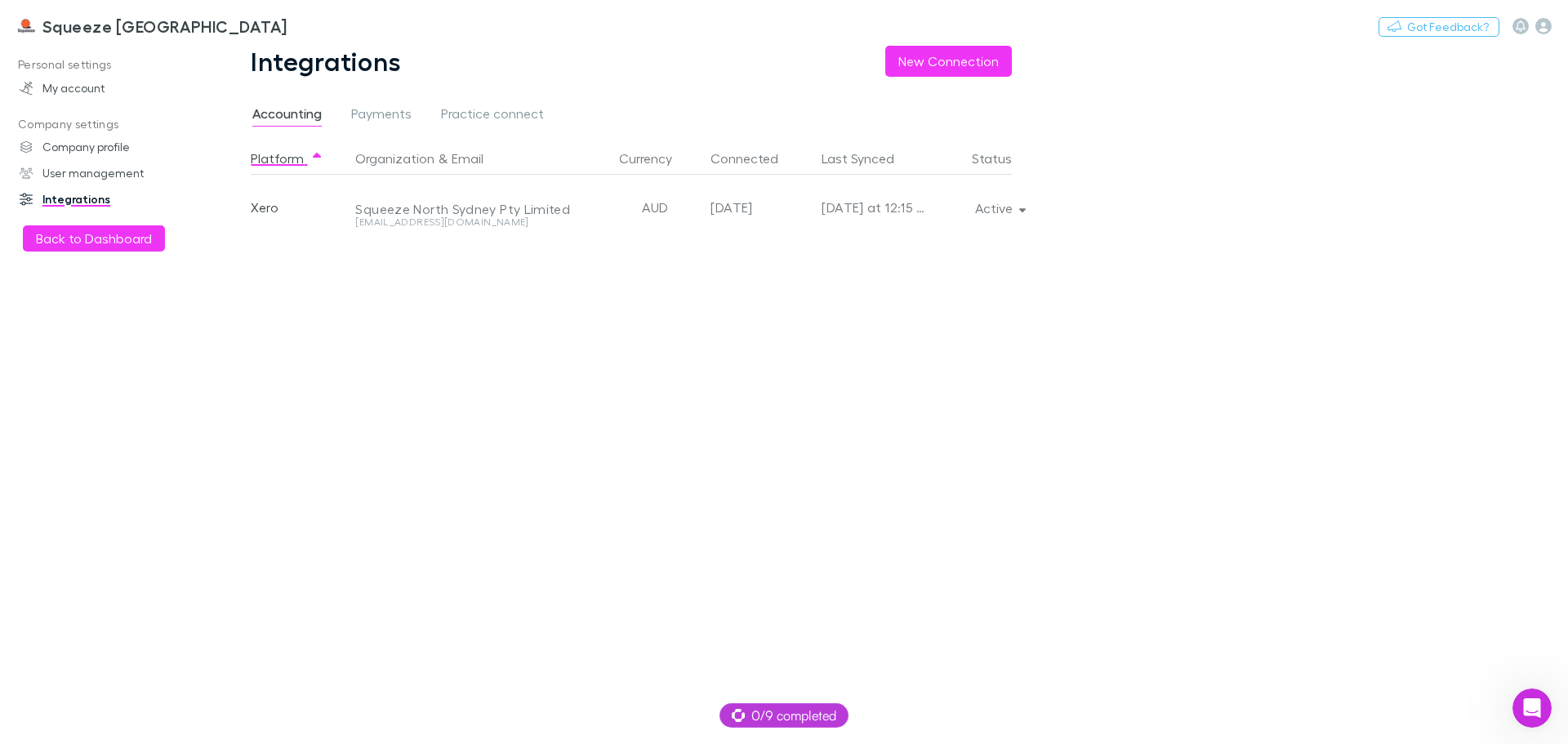
click at [489, 219] on div "client@withsqueeze.com" at bounding box center [473, 222] width 234 height 10
click at [398, 202] on div "Squeeze North Sydney Pty Limited" at bounding box center [473, 209] width 234 height 16
click at [117, 240] on button "Back to Dashboard" at bounding box center [94, 238] width 142 height 26
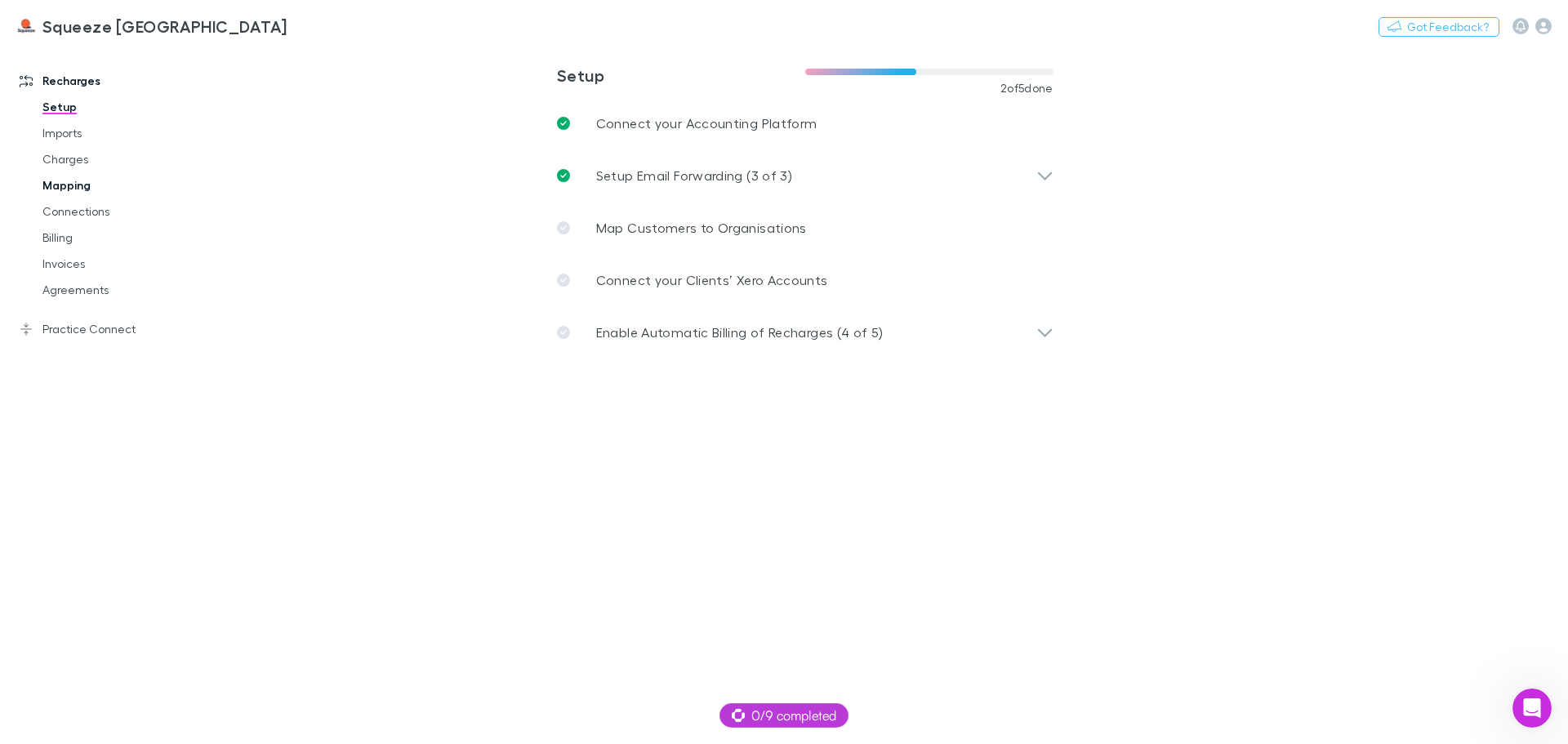
click at [84, 183] on link "Mapping" at bounding box center [123, 185] width 195 height 26
